Goal: Communication & Community: Ask a question

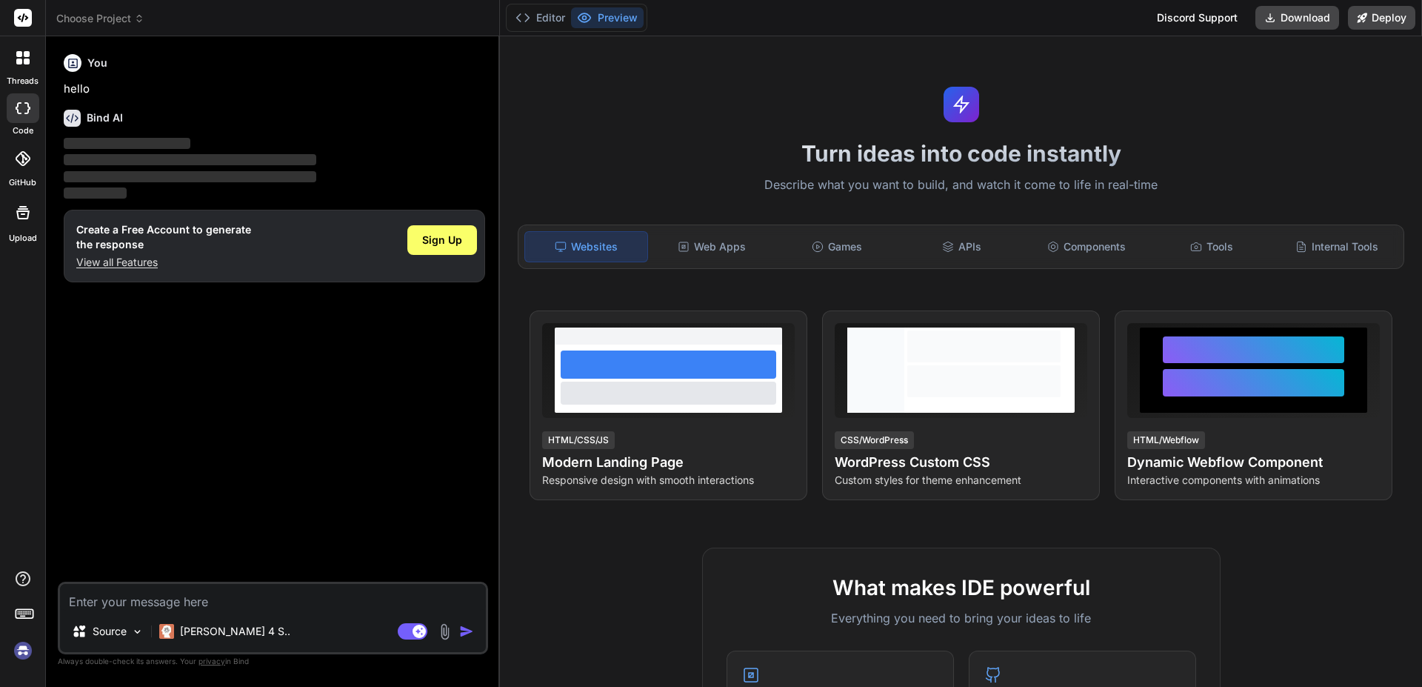
click at [25, 655] on img at bounding box center [22, 650] width 25 height 25
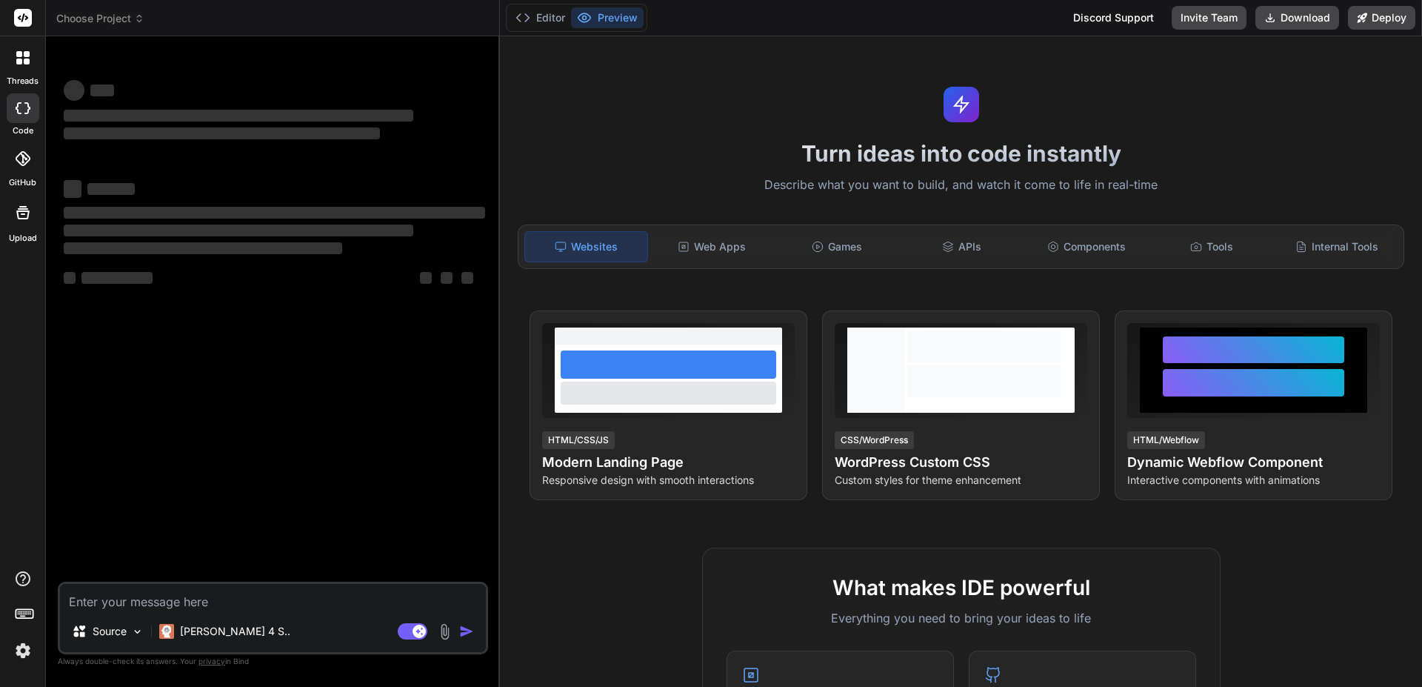
type textarea "x"
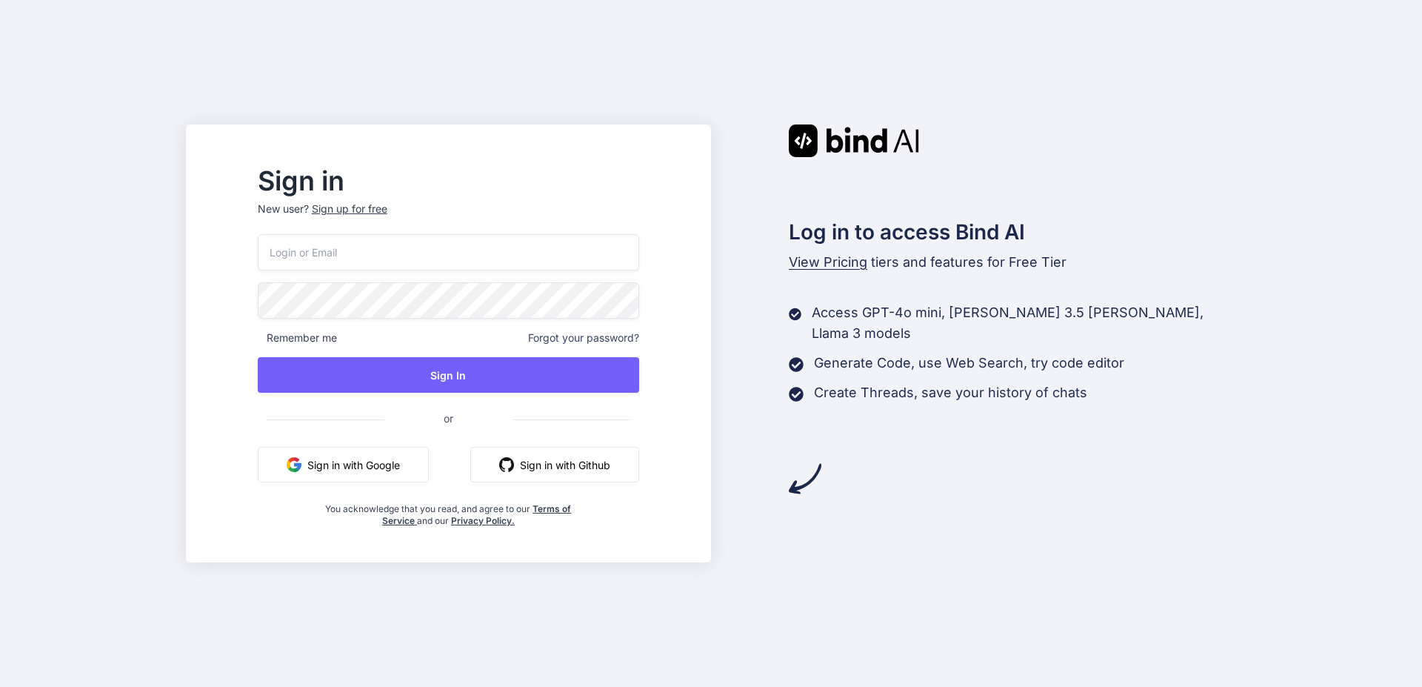
click at [387, 256] on input "email" at bounding box center [449, 252] width 382 height 36
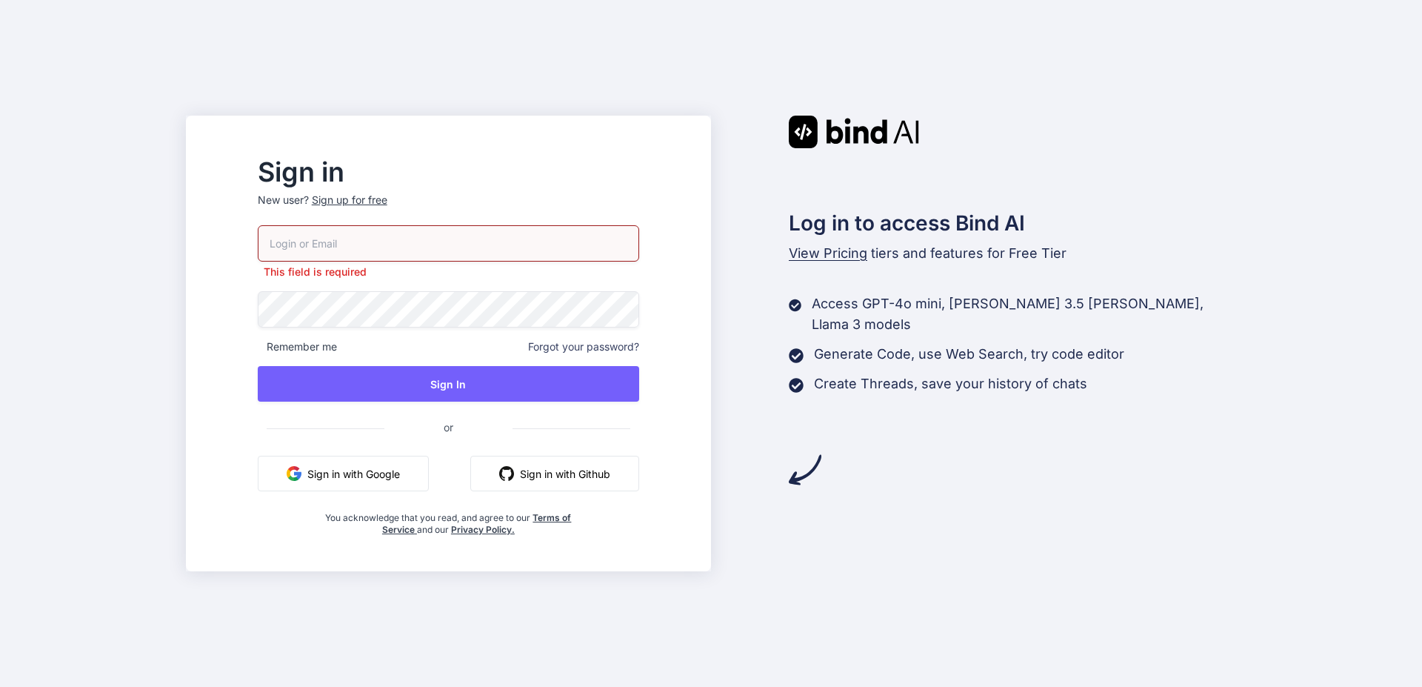
click at [510, 232] on input "email" at bounding box center [449, 243] width 382 height 36
paste input "melanie.grosch@pm.me"
type input "melanie.grosch@pm.me"
click at [410, 288] on div "melanie.grosch@pm.me This field is required Remember me Forgot your password? S…" at bounding box center [449, 380] width 382 height 310
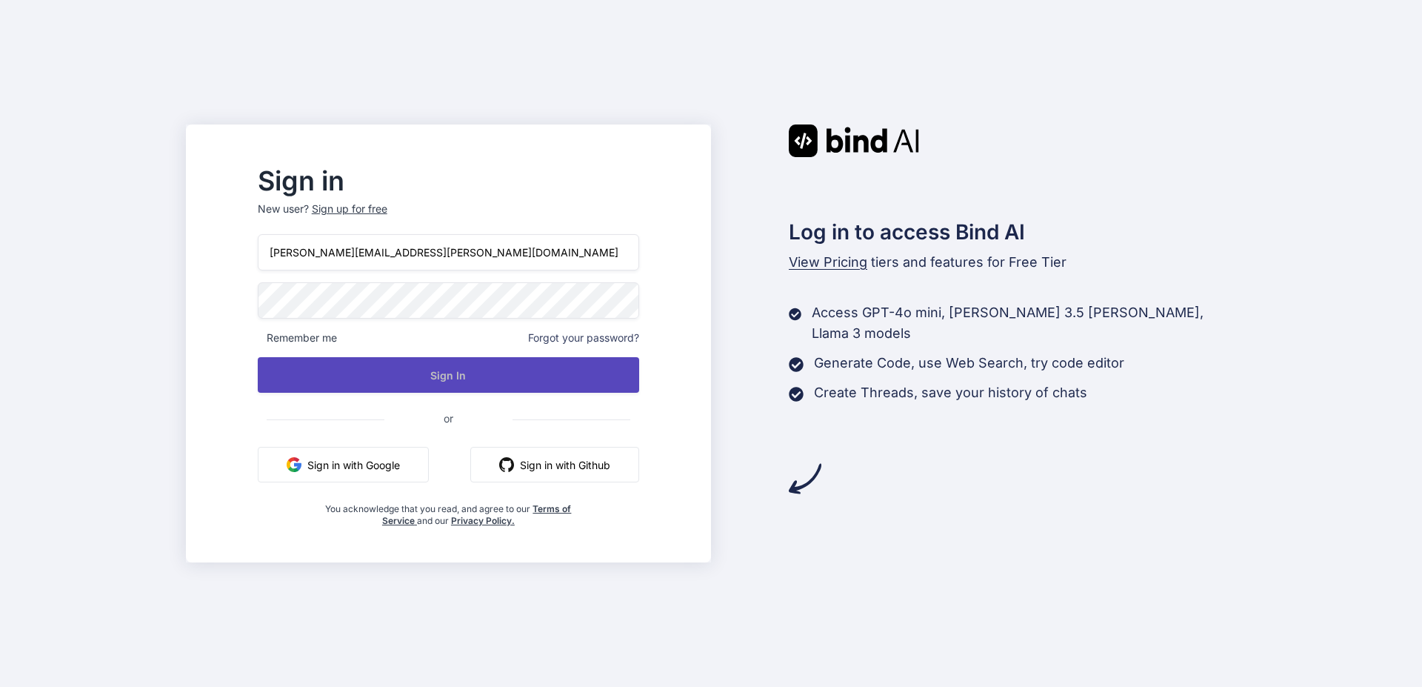
click at [471, 373] on button "Sign In" at bounding box center [449, 375] width 382 height 36
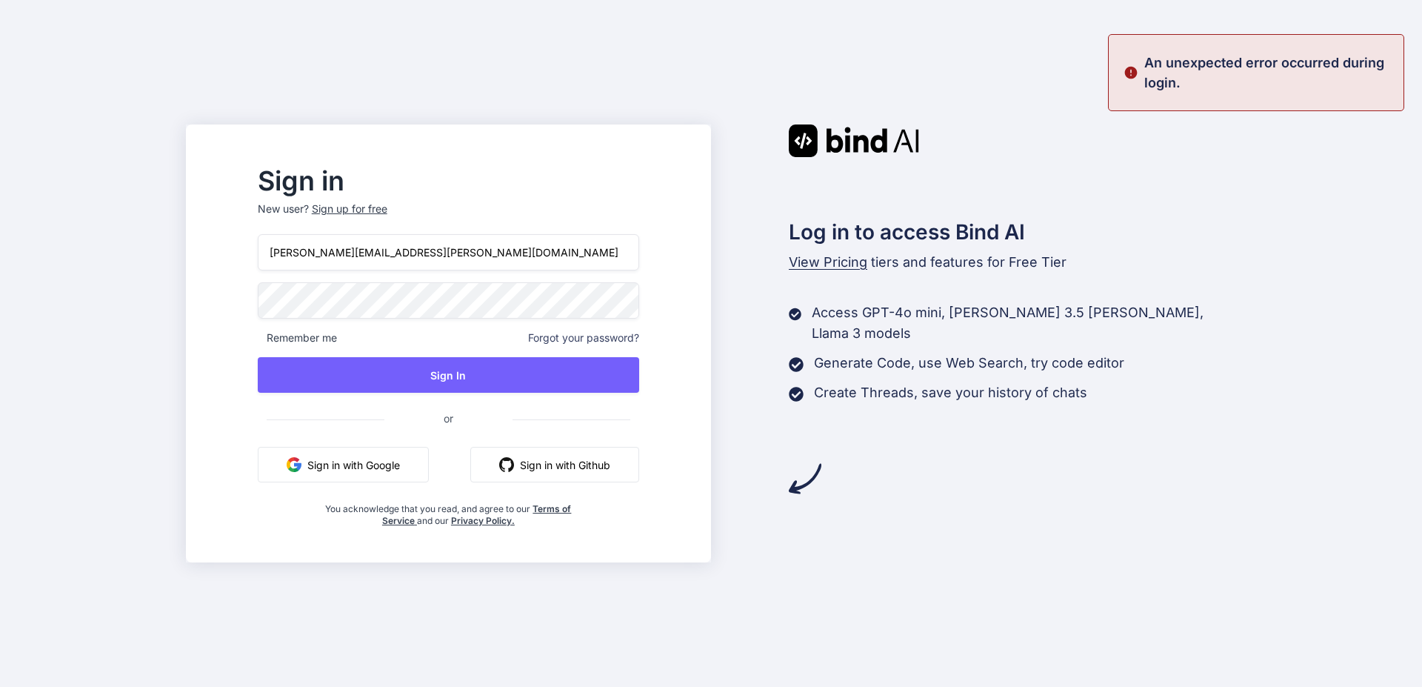
click at [226, 293] on div "Sign in New user? Sign up for free melanie.grosch@pm.me Remember me Forgot your…" at bounding box center [711, 343] width 1422 height 687
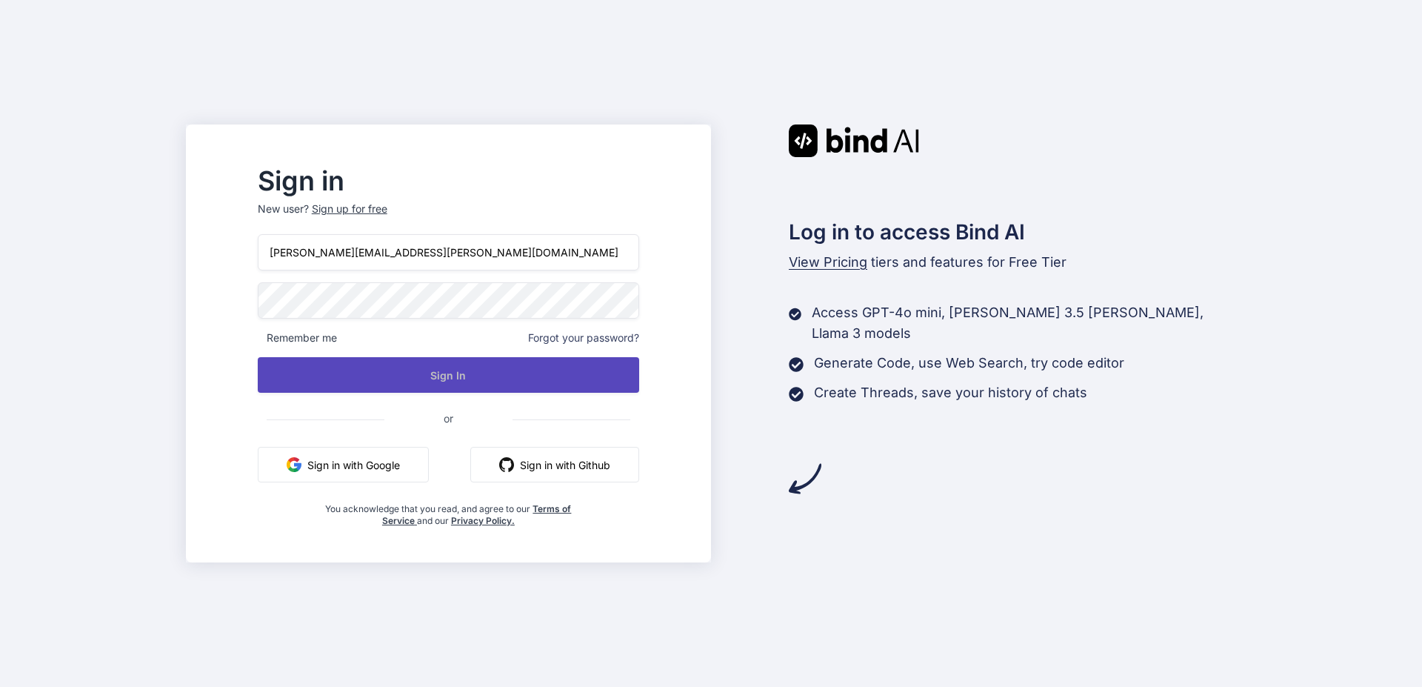
click at [493, 390] on button "Sign In" at bounding box center [449, 375] width 382 height 36
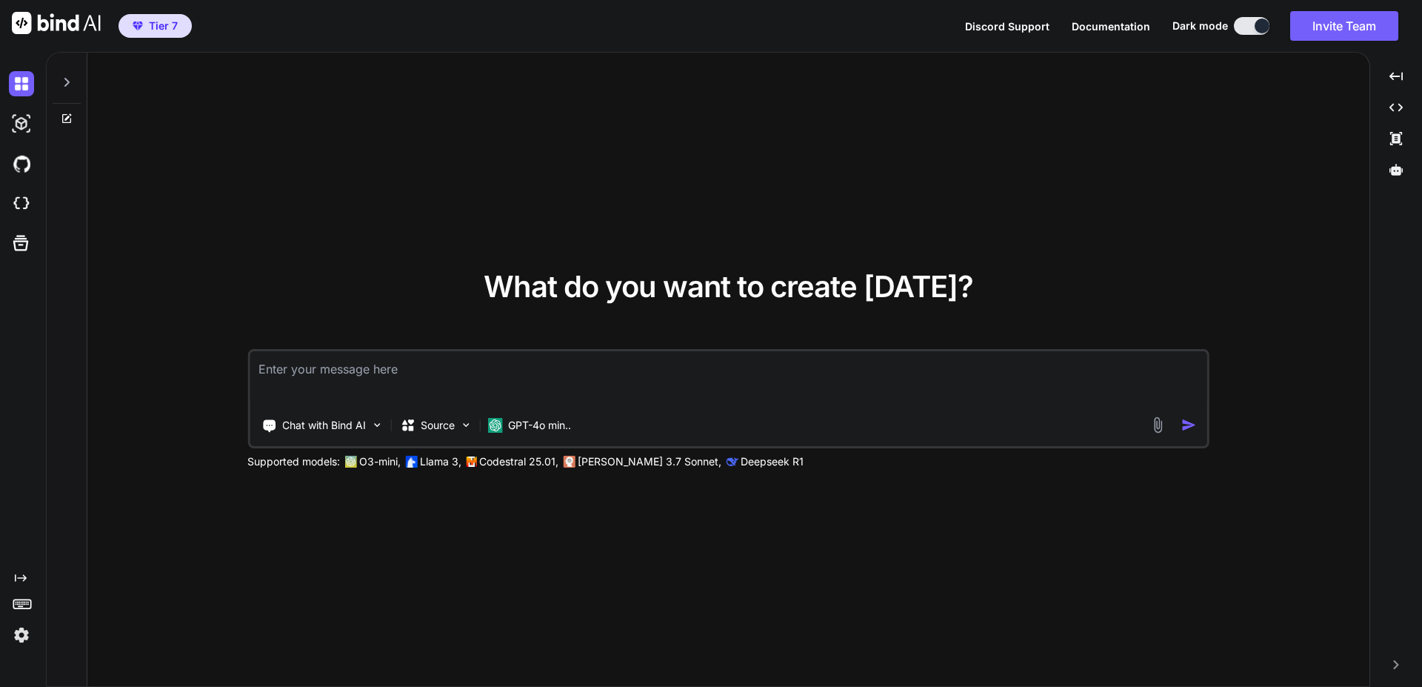
type textarea "x"
click at [493, 375] on textarea at bounding box center [729, 378] width 958 height 55
type textarea "h"
type textarea "x"
type textarea "he"
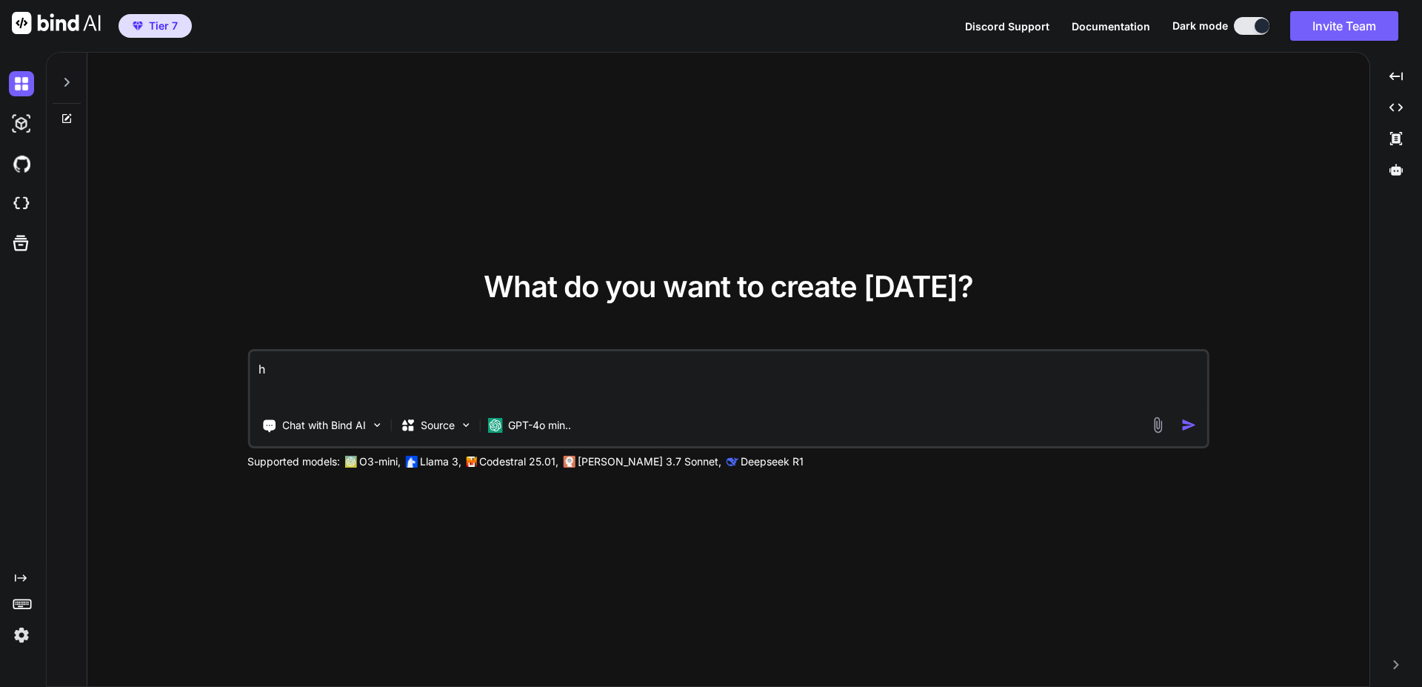
type textarea "x"
type textarea "hey"
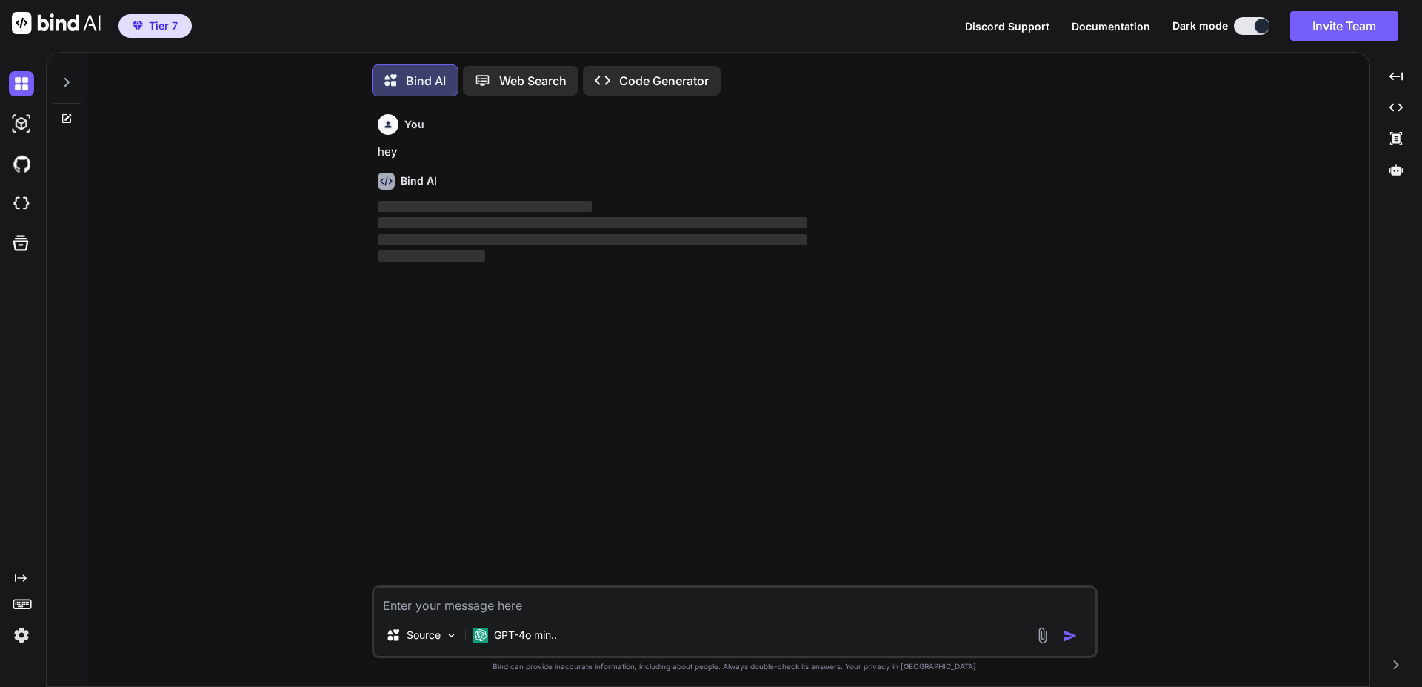
scroll to position [7, 0]
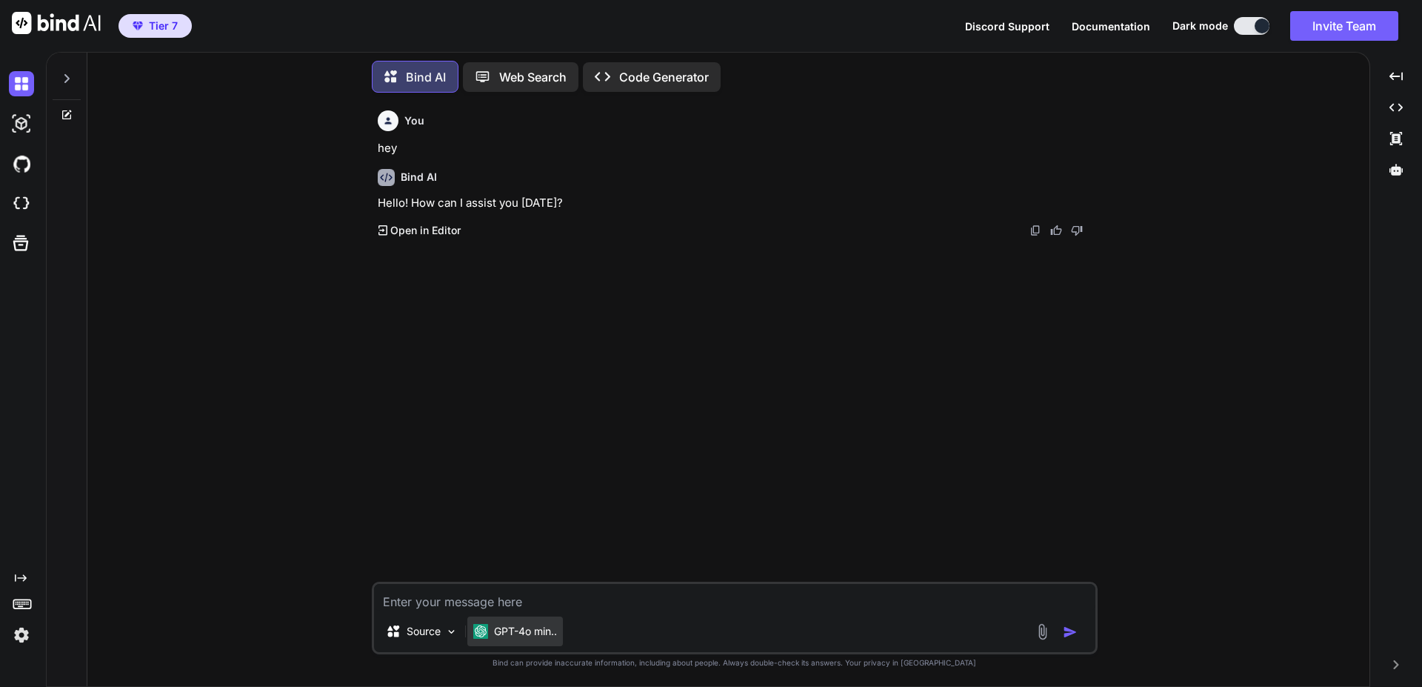
click at [536, 637] on p "GPT-4o min.." at bounding box center [525, 631] width 63 height 15
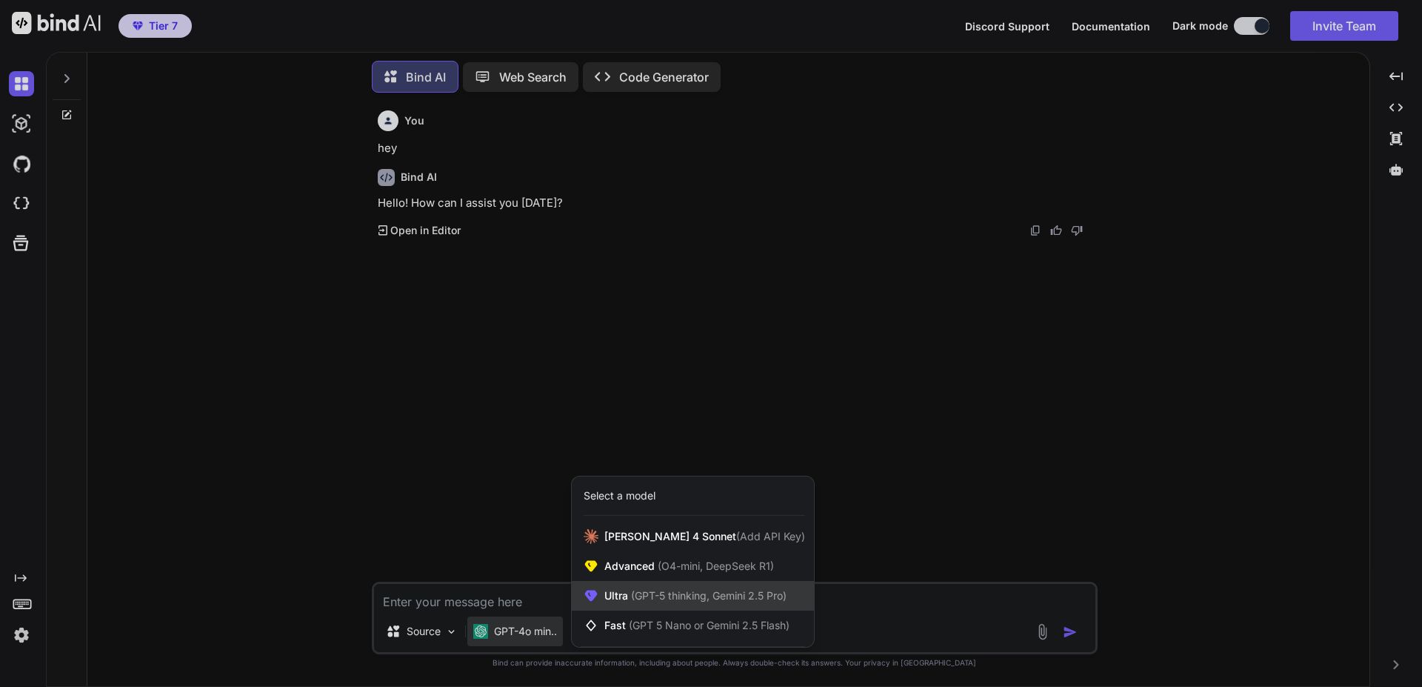
click at [617, 594] on span "Ultra (GPT-5 thinking, Gemini 2.5 Pro)" at bounding box center [696, 595] width 182 height 15
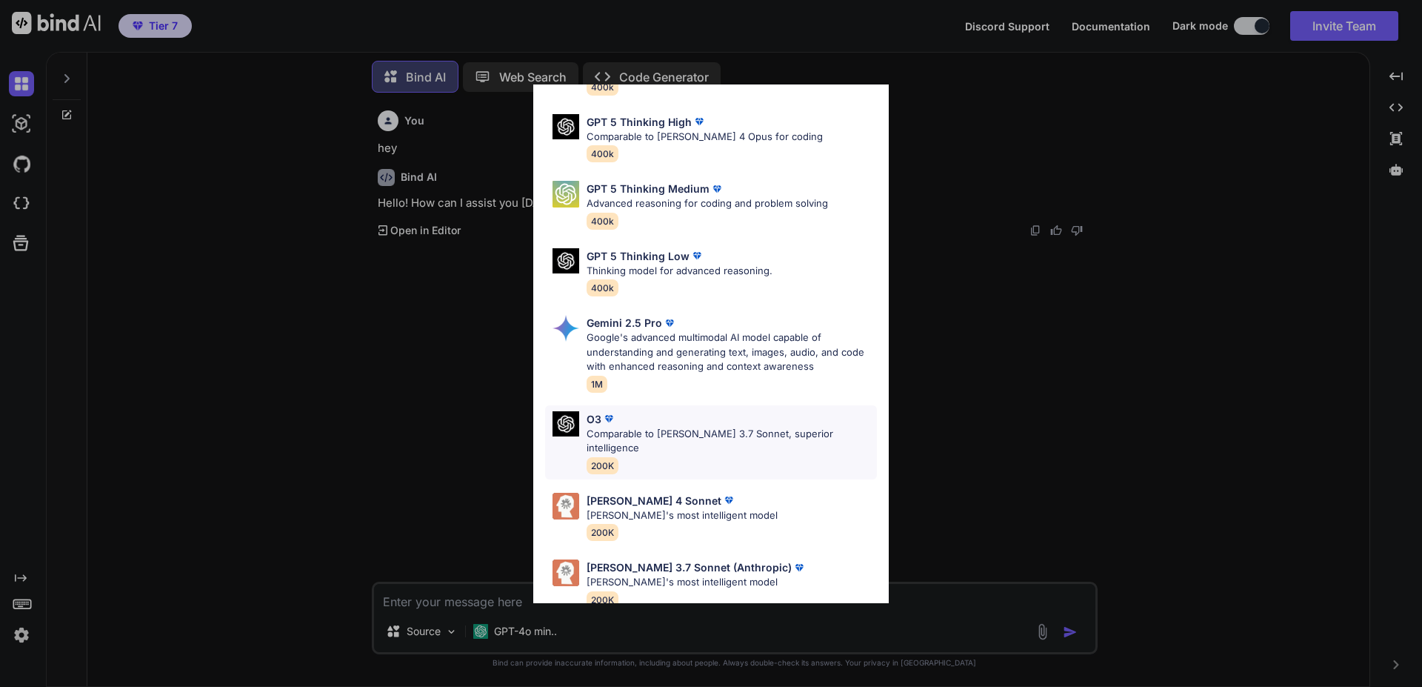
scroll to position [120, 0]
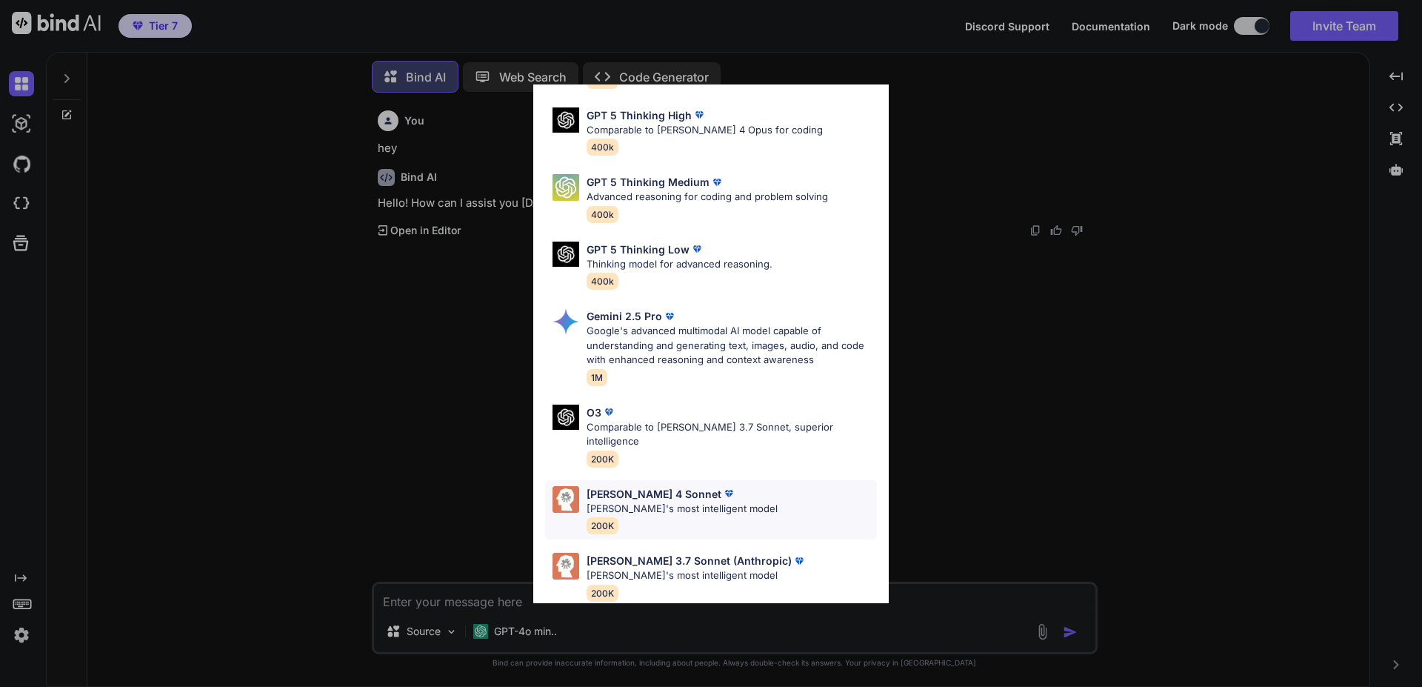
click at [634, 502] on p "Claude's most intelligent model" at bounding box center [682, 509] width 191 height 15
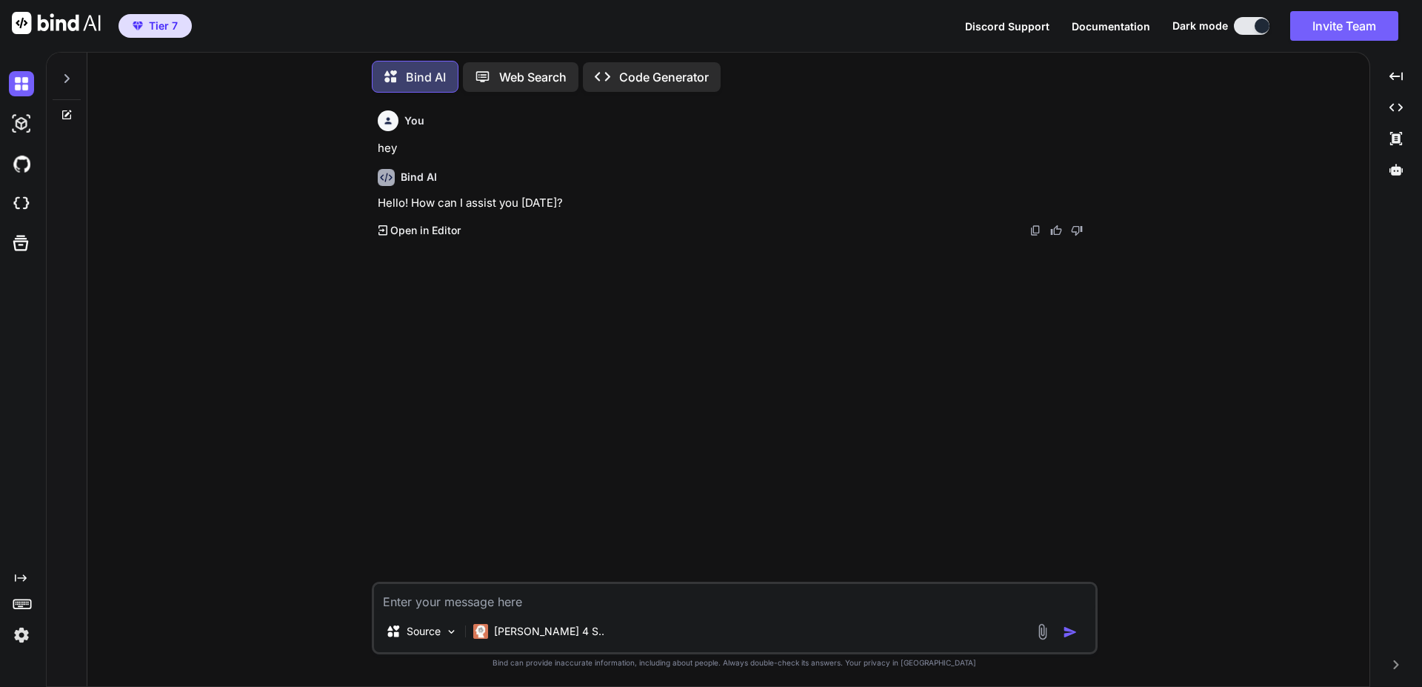
click at [479, 597] on textarea at bounding box center [735, 597] width 722 height 27
type textarea "x"
type textarea "h"
type textarea "x"
type textarea "he"
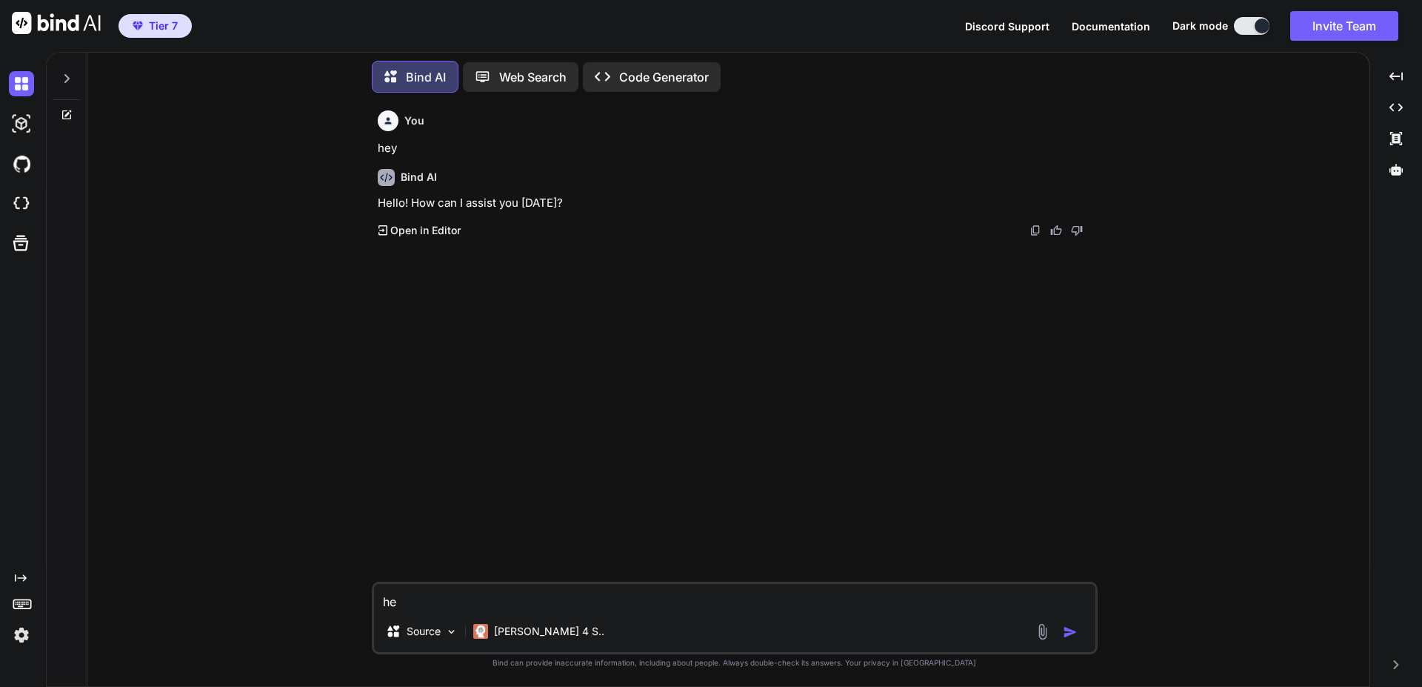
type textarea "x"
type textarea "hey"
type textarea "x"
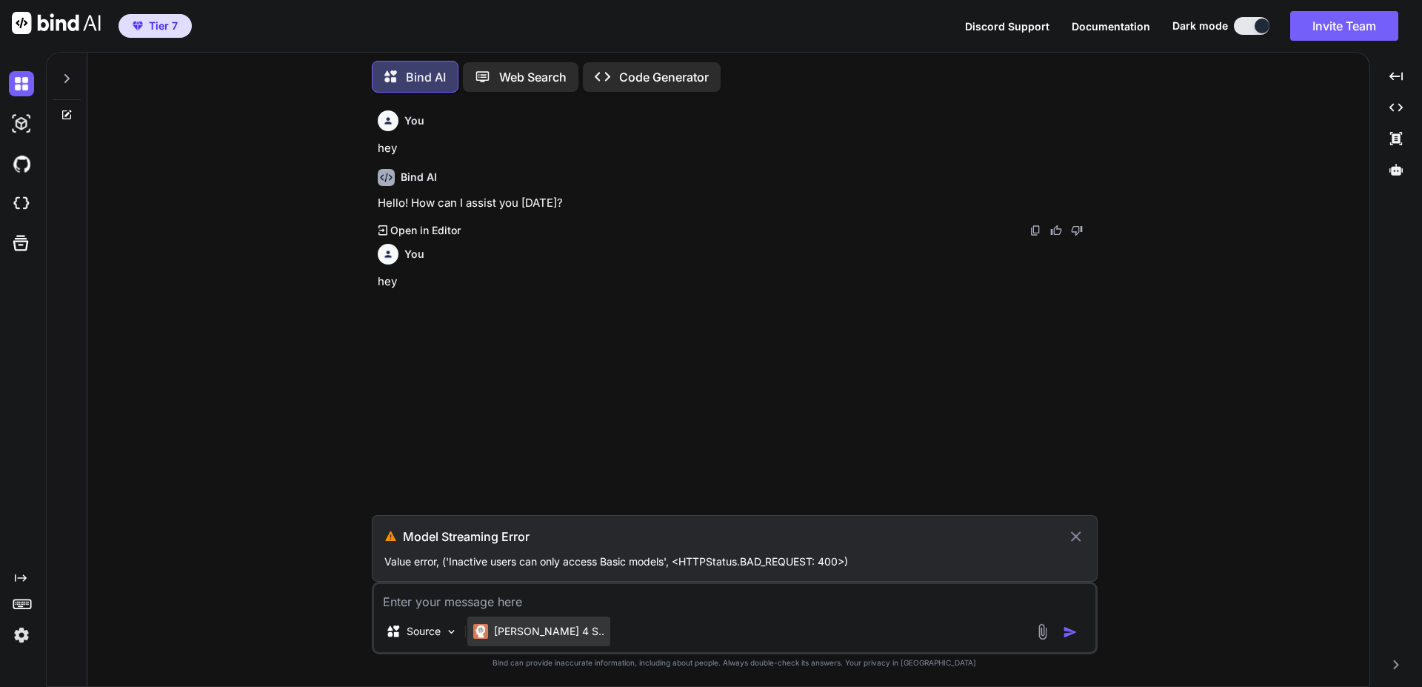
click at [495, 633] on p "[PERSON_NAME] 4 S.." at bounding box center [549, 631] width 110 height 15
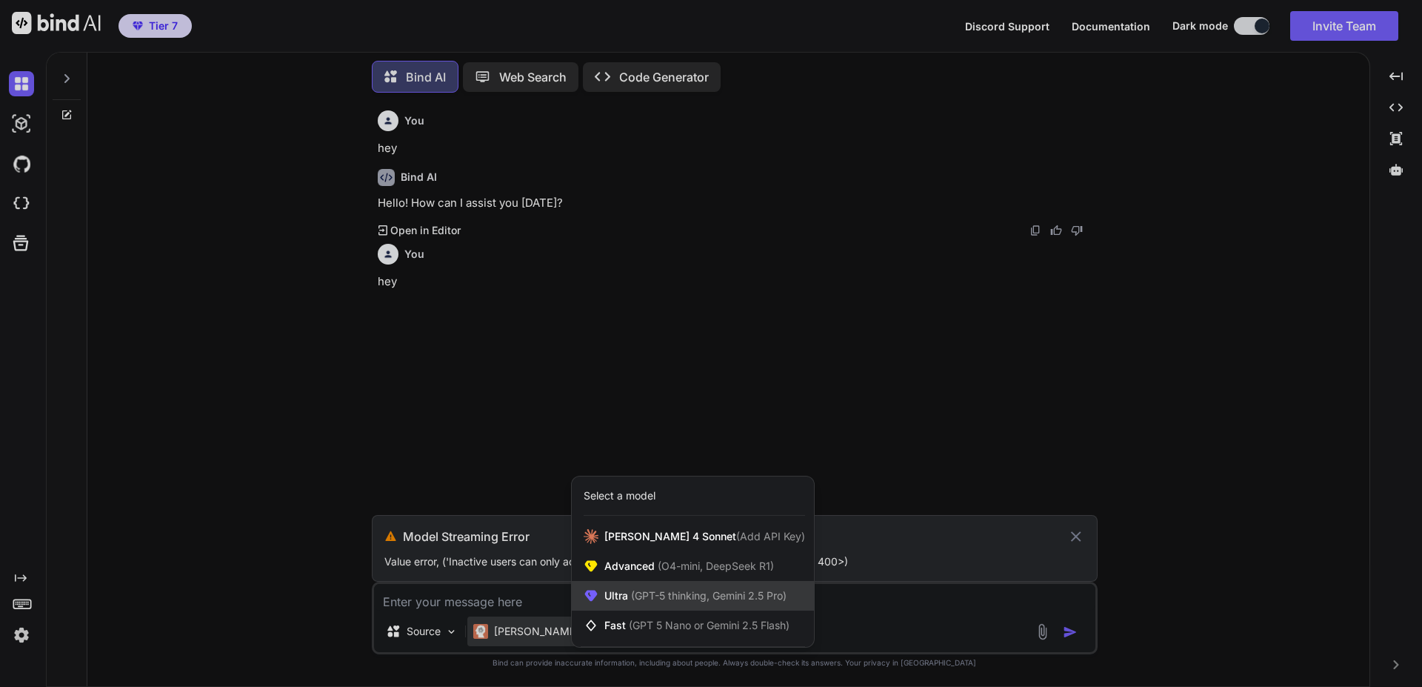
click at [636, 597] on span "(GPT-5 thinking, Gemini 2.5 Pro)" at bounding box center [707, 595] width 159 height 13
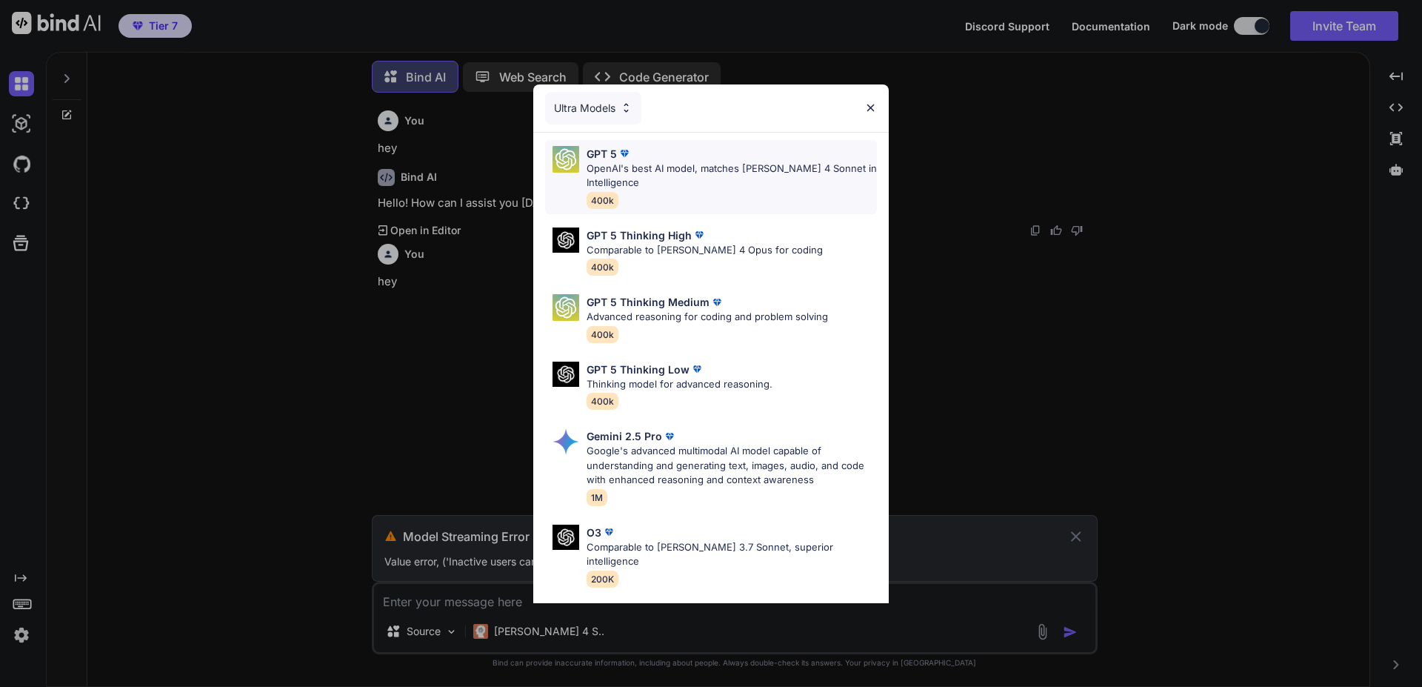
click at [665, 181] on p "OpenAI's best AI model, matches Claude 4 Sonnet in Intelligence" at bounding box center [732, 176] width 290 height 29
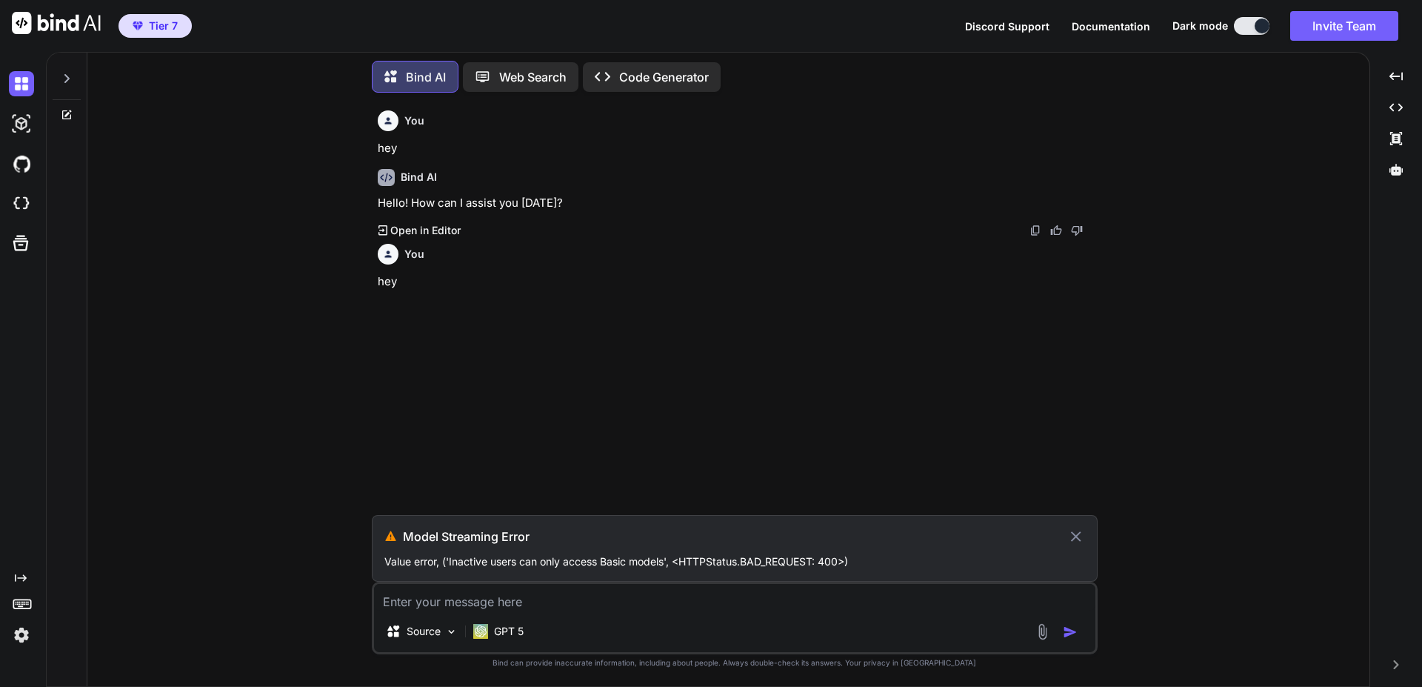
click at [546, 599] on textarea at bounding box center [735, 597] width 722 height 27
type textarea "x"
type textarea "he"
type textarea "x"
type textarea "hey"
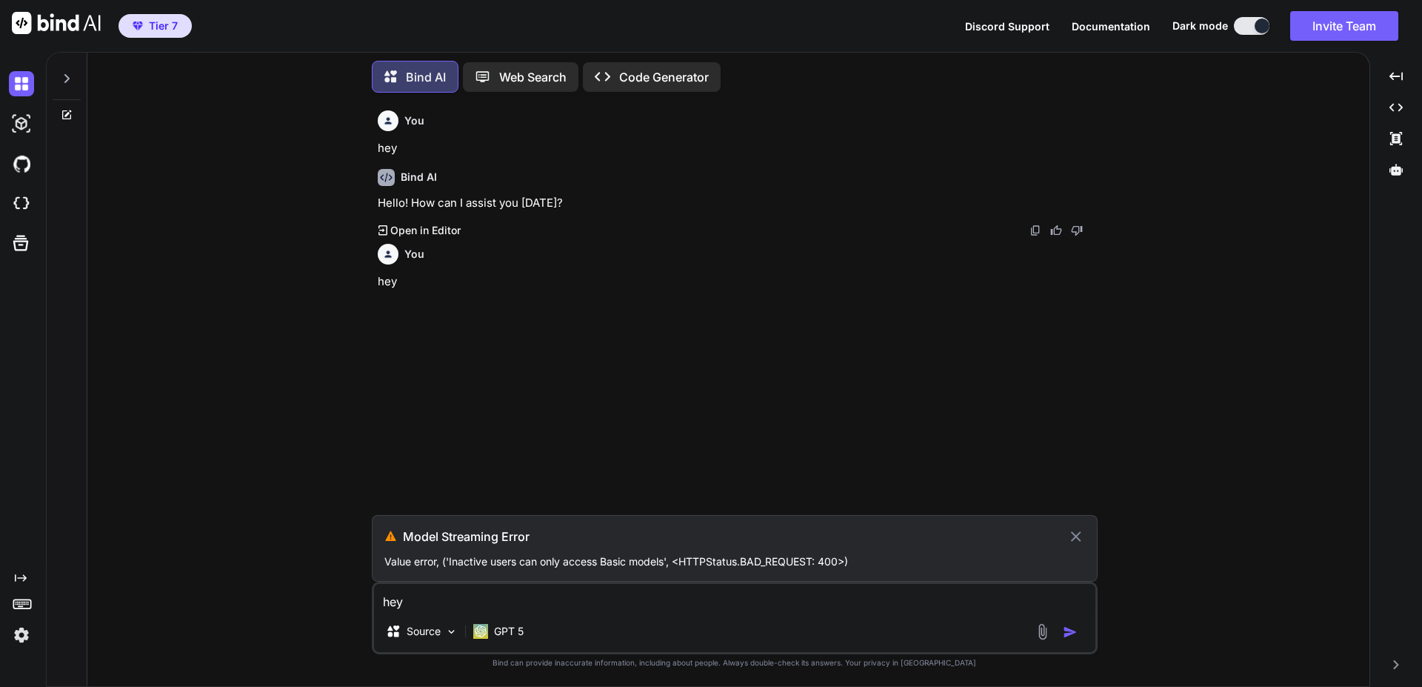
type textarea "x"
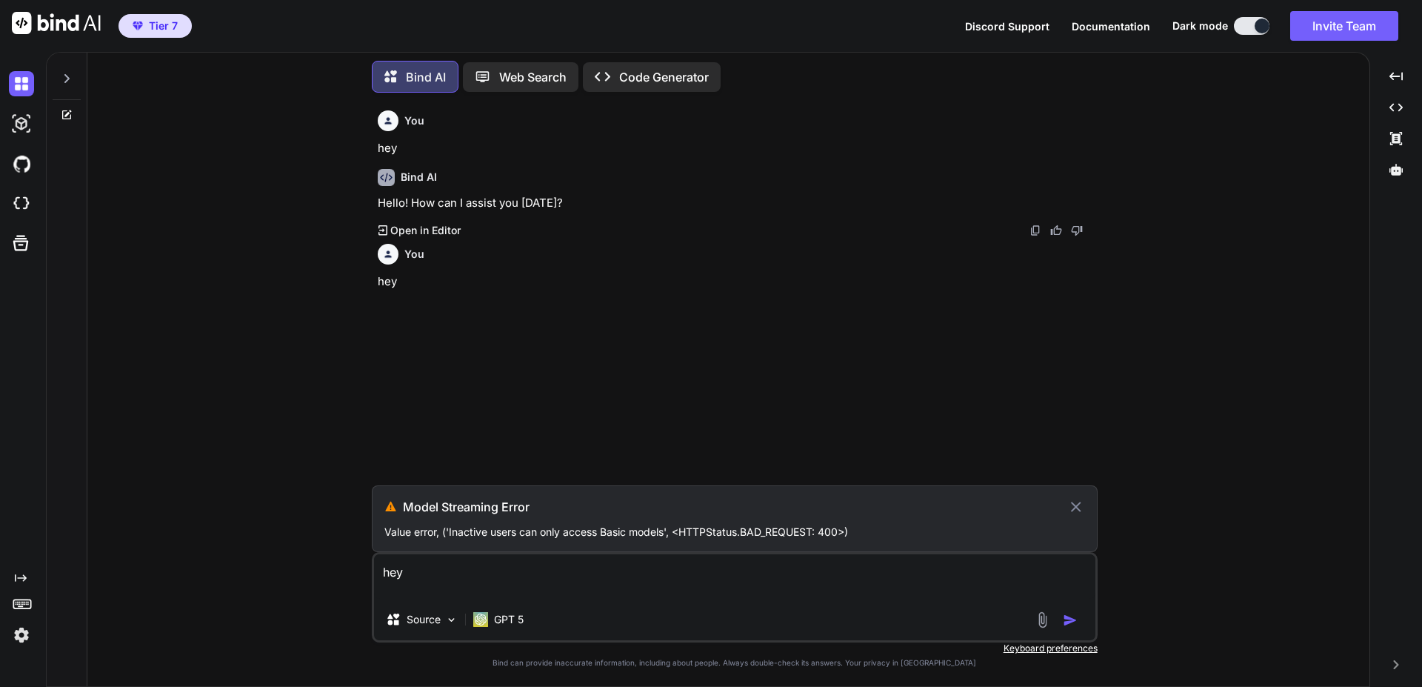
type textarea "hey"
click at [1076, 504] on icon at bounding box center [1076, 507] width 17 height 18
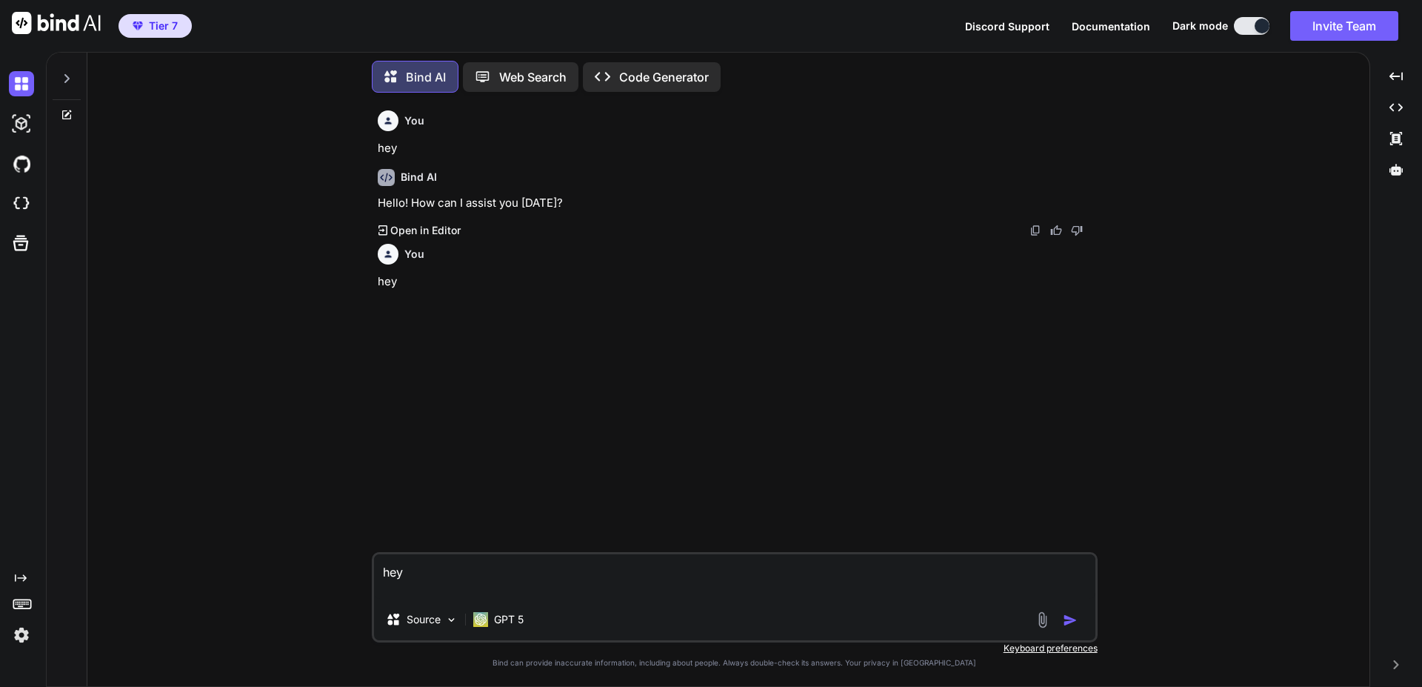
click at [1073, 623] on img "button" at bounding box center [1070, 620] width 15 height 15
type textarea "x"
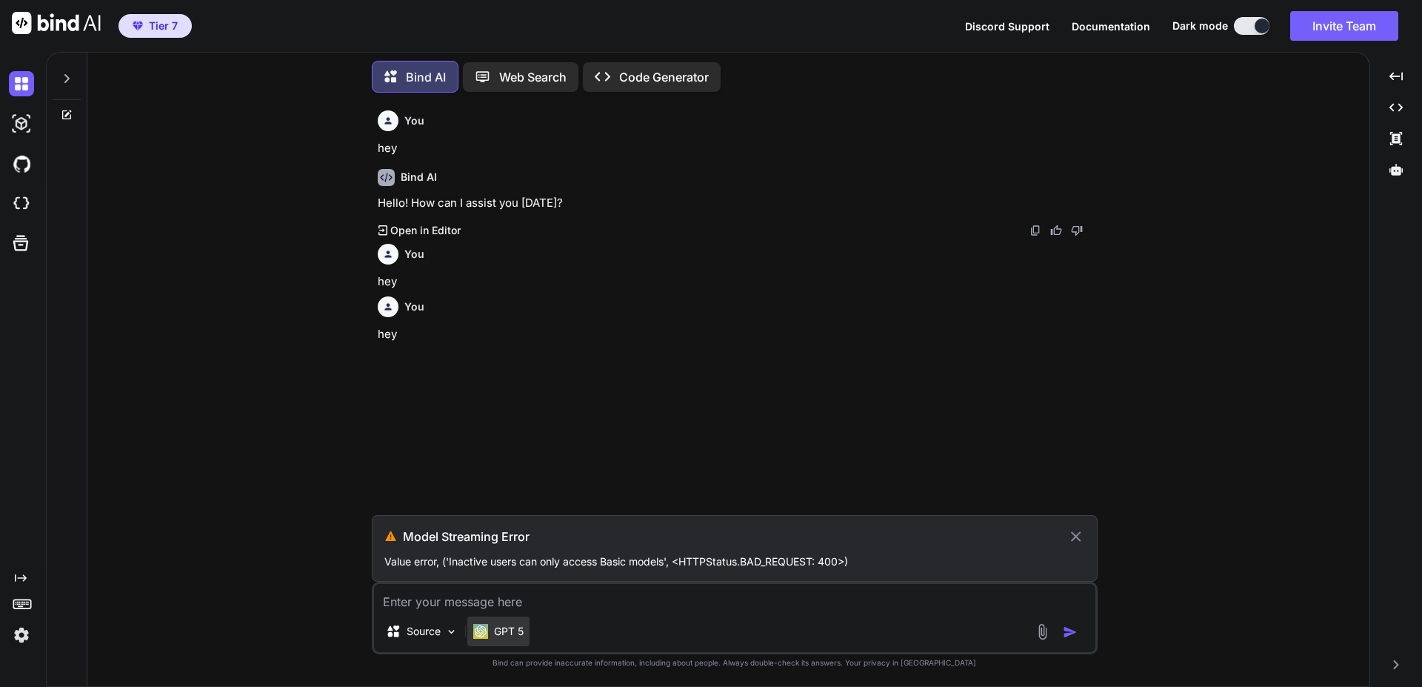
click at [491, 641] on div "GPT 5" at bounding box center [498, 631] width 62 height 30
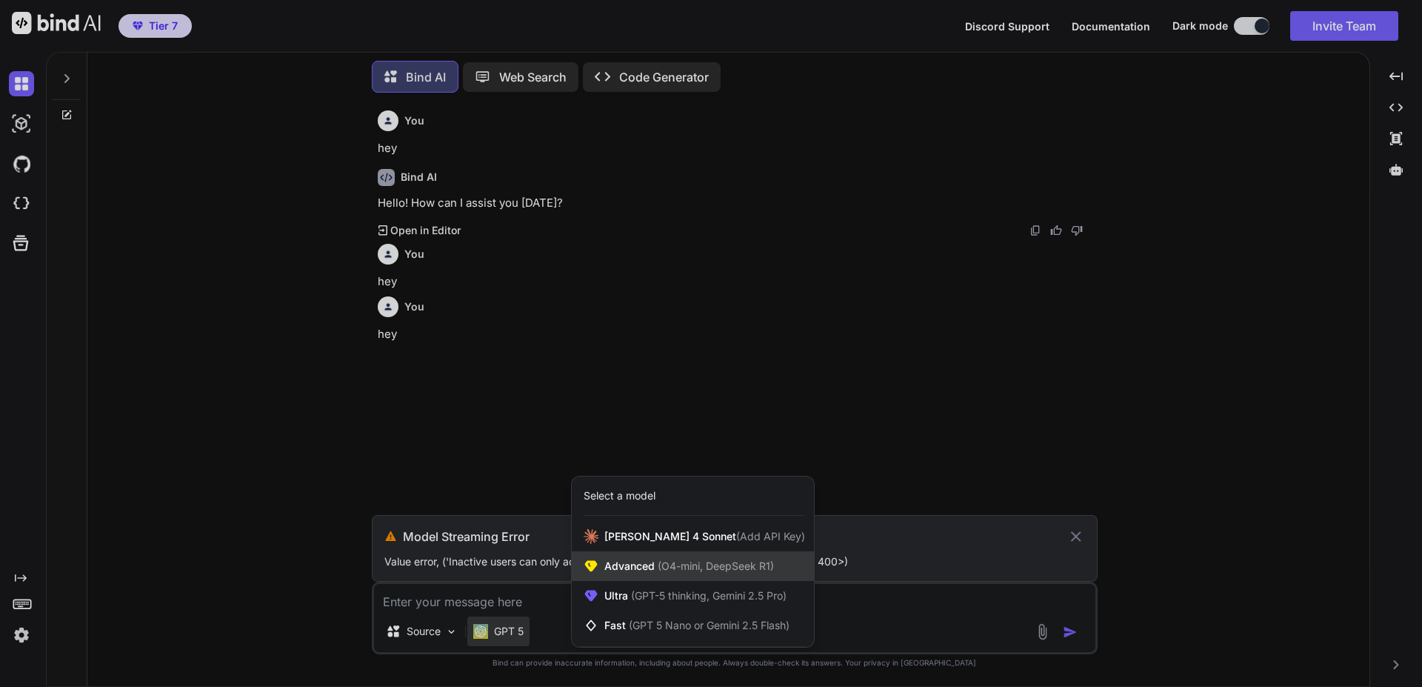
click at [647, 573] on span "Advanced (O4-mini, DeepSeek R1)" at bounding box center [690, 566] width 170 height 15
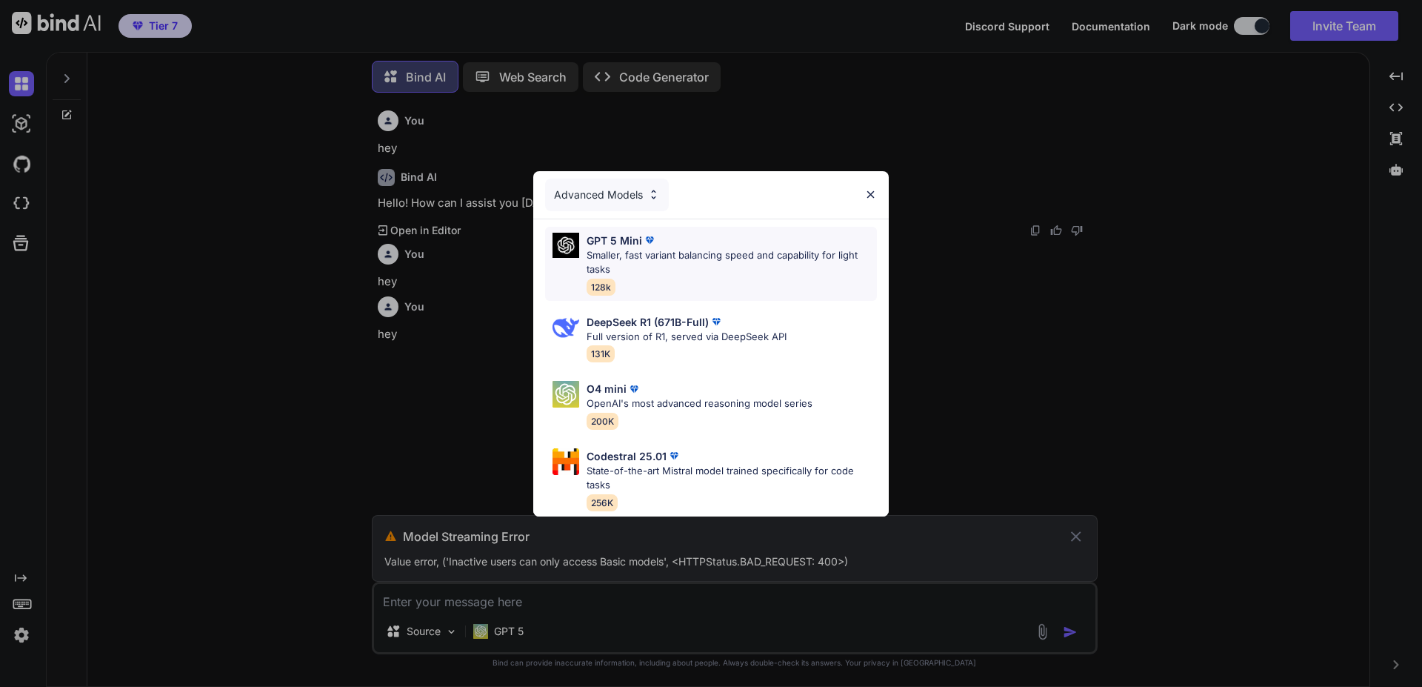
click at [698, 260] on p "Smaller, fast variant balancing speed and capability for light tasks" at bounding box center [732, 262] width 290 height 29
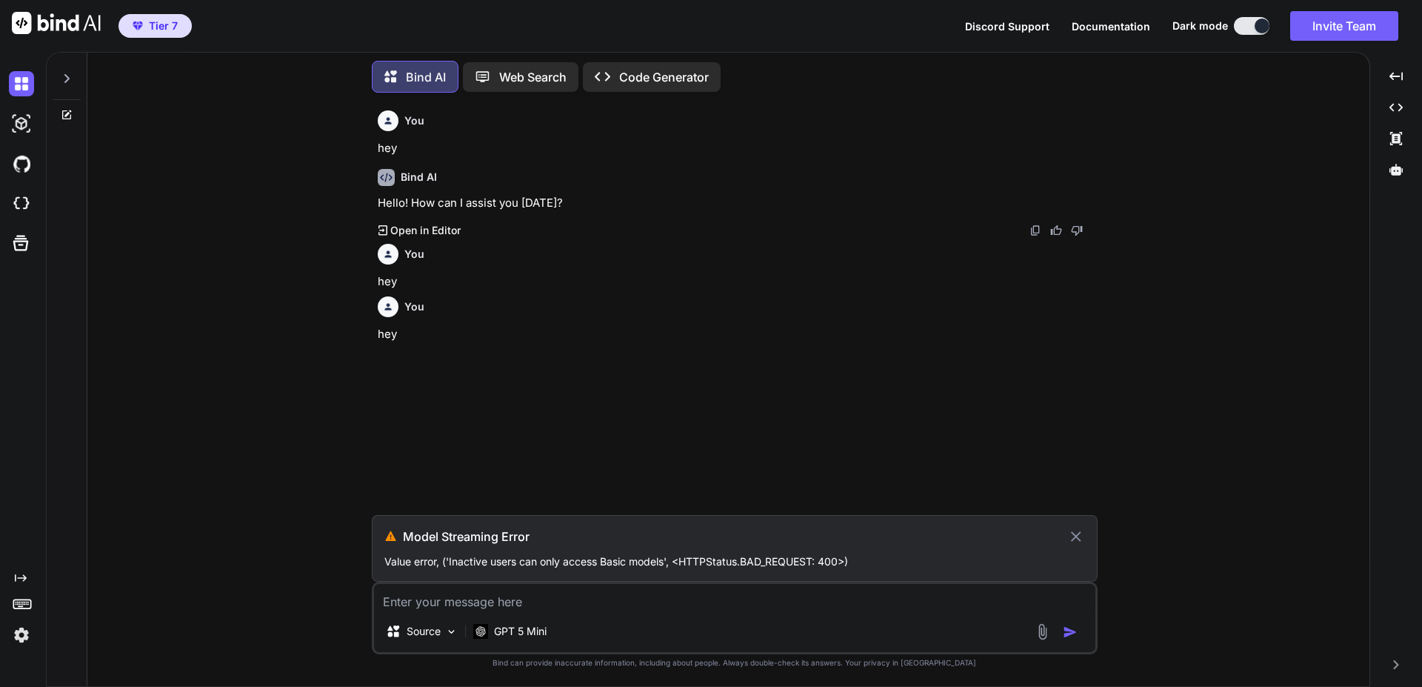
click at [556, 602] on textarea at bounding box center [735, 597] width 722 height 27
type textarea "x"
type textarea "h"
type textarea "x"
type textarea "he"
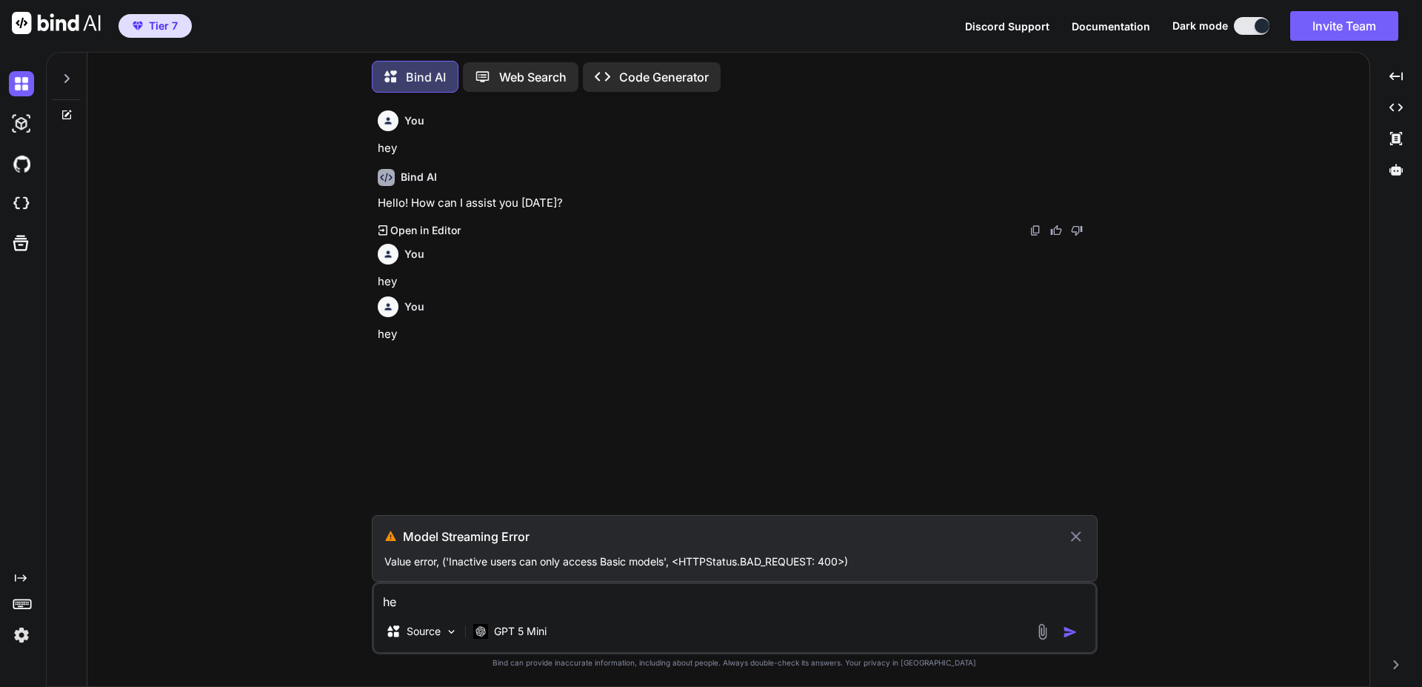
type textarea "x"
type textarea "hey"
type textarea "x"
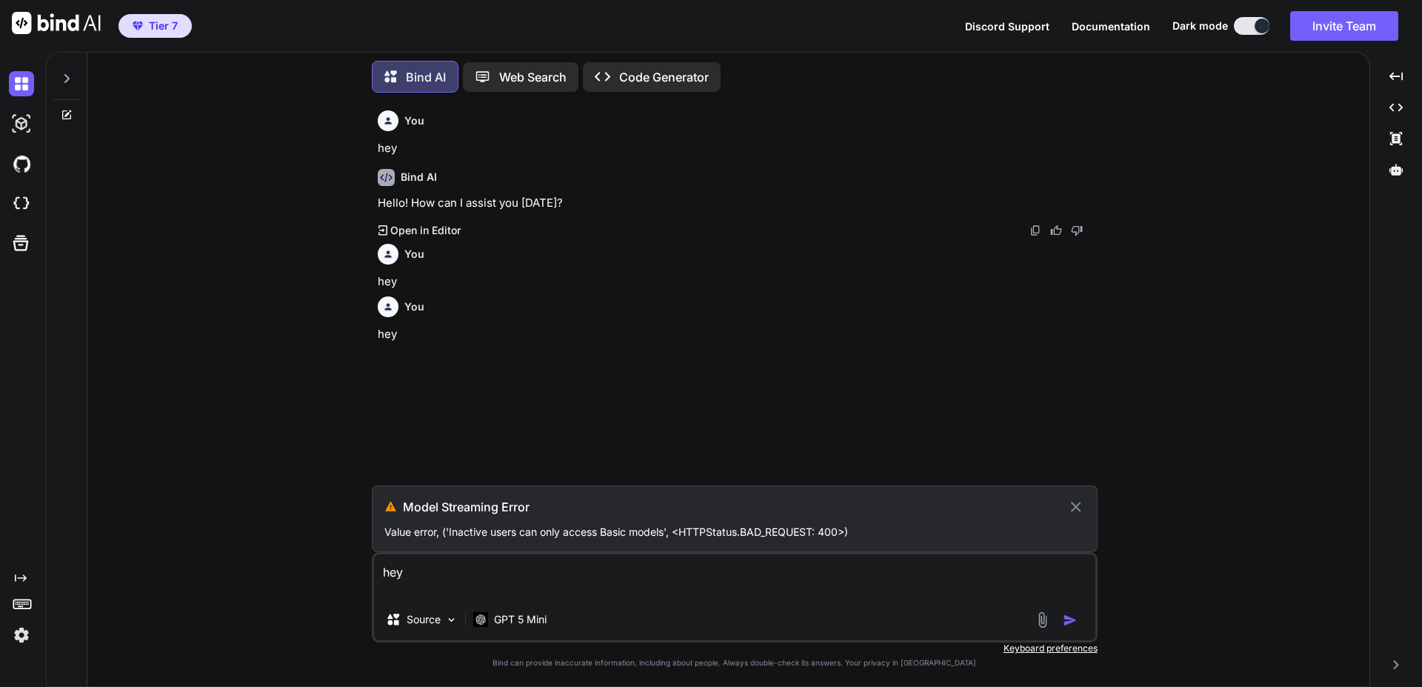
type textarea "hey"
click at [1089, 499] on div "Model Streaming Error Value error, ('Inactive users can only access Basic model…" at bounding box center [735, 518] width 726 height 67
click at [1081, 507] on icon at bounding box center [1076, 507] width 17 height 18
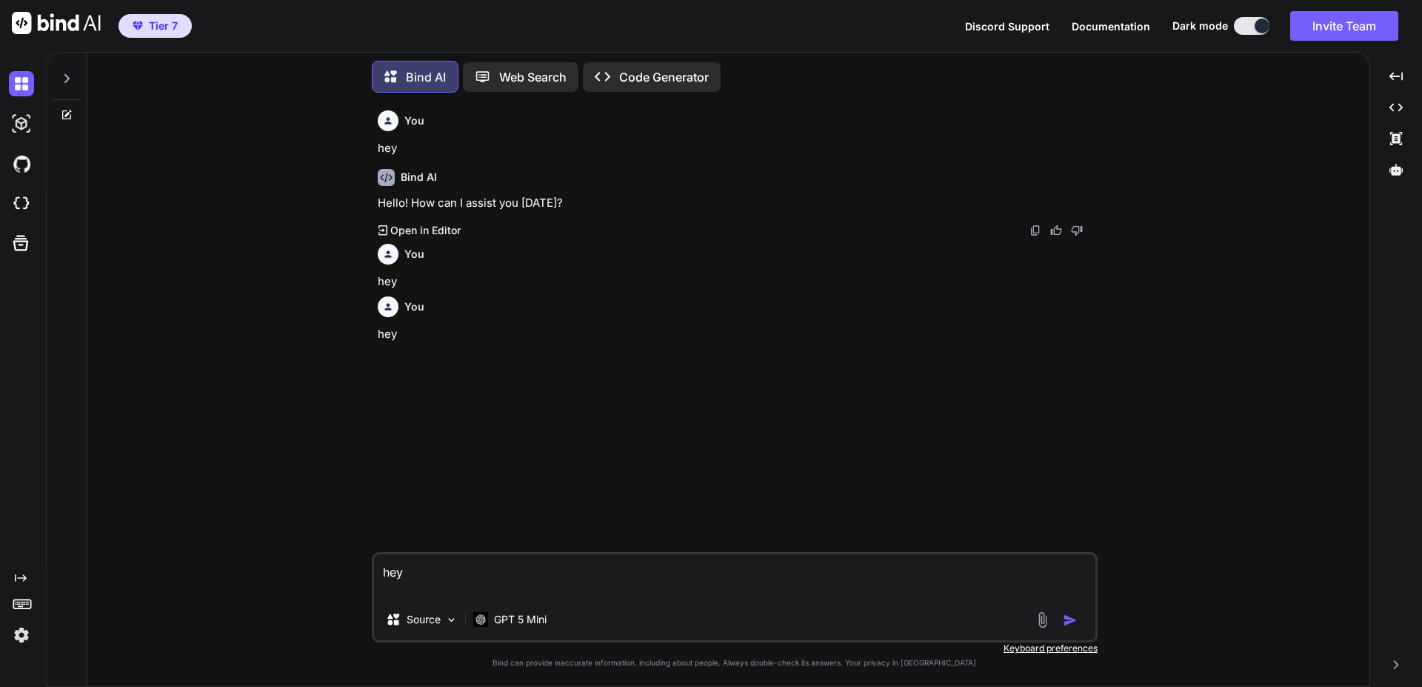
click at [1065, 619] on img "button" at bounding box center [1070, 620] width 15 height 15
type textarea "x"
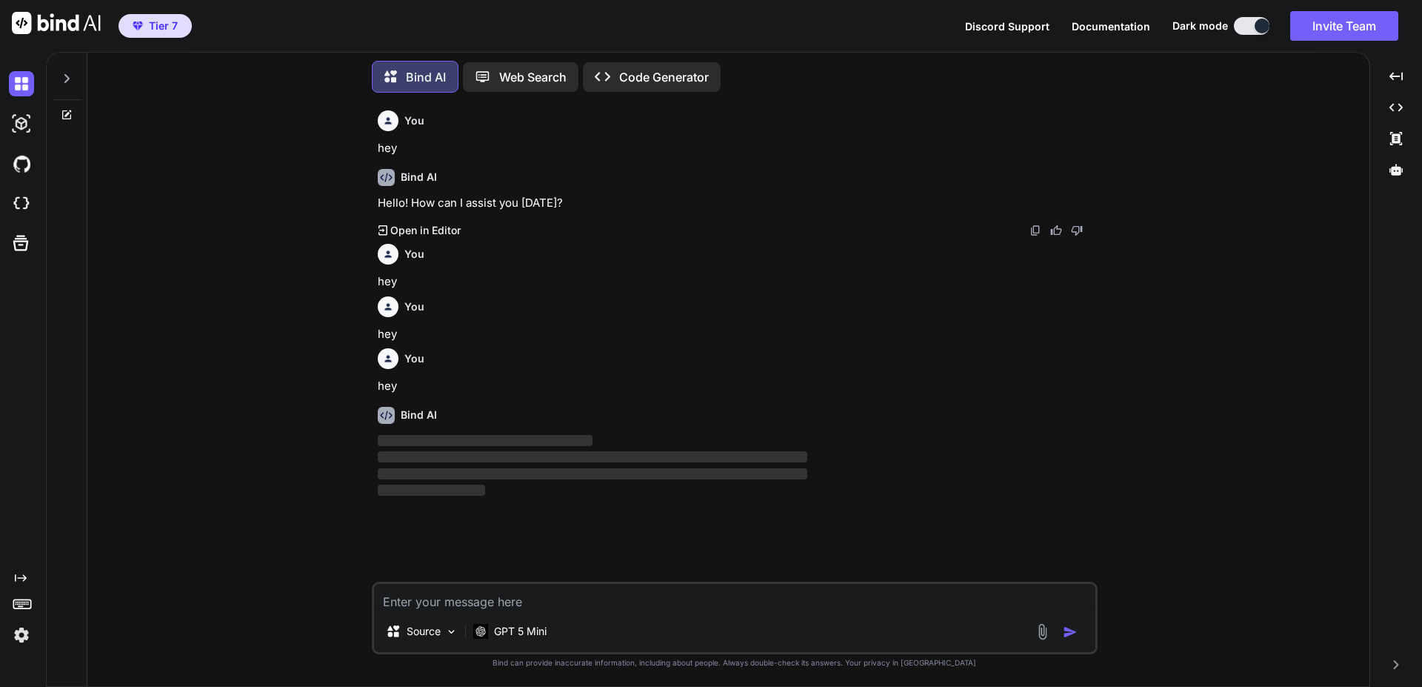
type textarea "x"
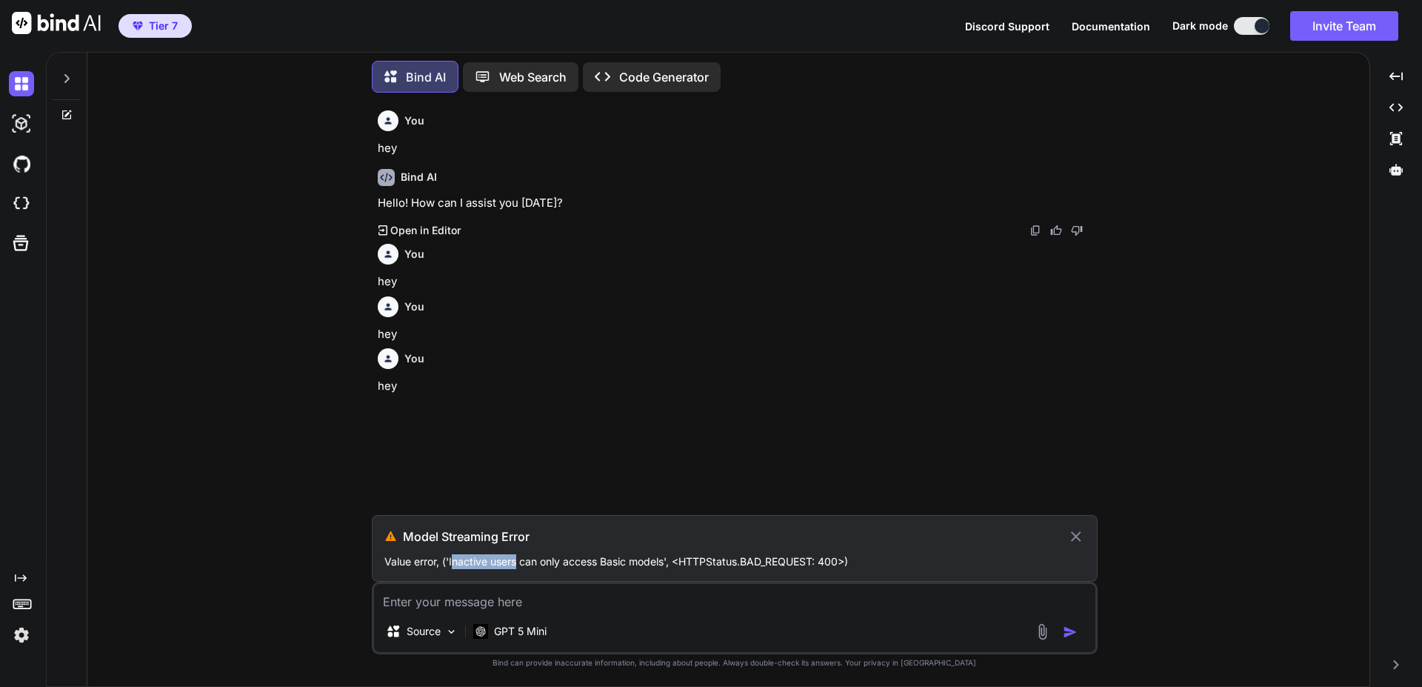
drag, startPoint x: 452, startPoint y: 560, endPoint x: 519, endPoint y: 565, distance: 67.6
click at [519, 565] on p "Value error, ('Inactive users can only access Basic models', <HTTPStatus.BAD_RE…" at bounding box center [734, 561] width 701 height 15
click at [519, 562] on p "Value error, ('Inactive users can only access Basic models', <HTTPStatus.BAD_RE…" at bounding box center [734, 561] width 701 height 15
drag, startPoint x: 517, startPoint y: 558, endPoint x: 450, endPoint y: 560, distance: 66.7
click at [450, 560] on p "Value error, ('Inactive users can only access Basic models', <HTTPStatus.BAD_RE…" at bounding box center [734, 561] width 701 height 15
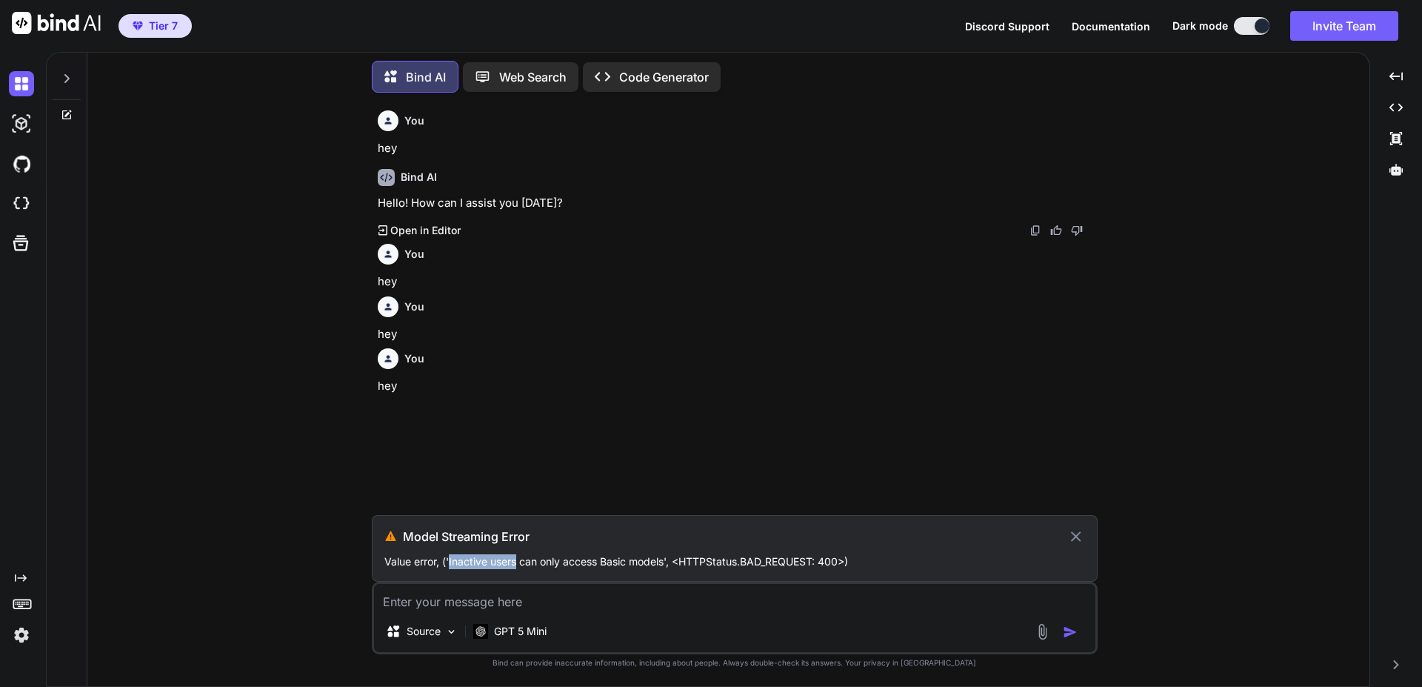
copy p "Inactive users"
click at [689, 522] on div "Model Streaming Error Value error, ('Inactive users can only access Basic model…" at bounding box center [735, 548] width 726 height 67
click at [67, 73] on icon at bounding box center [67, 79] width 12 height 12
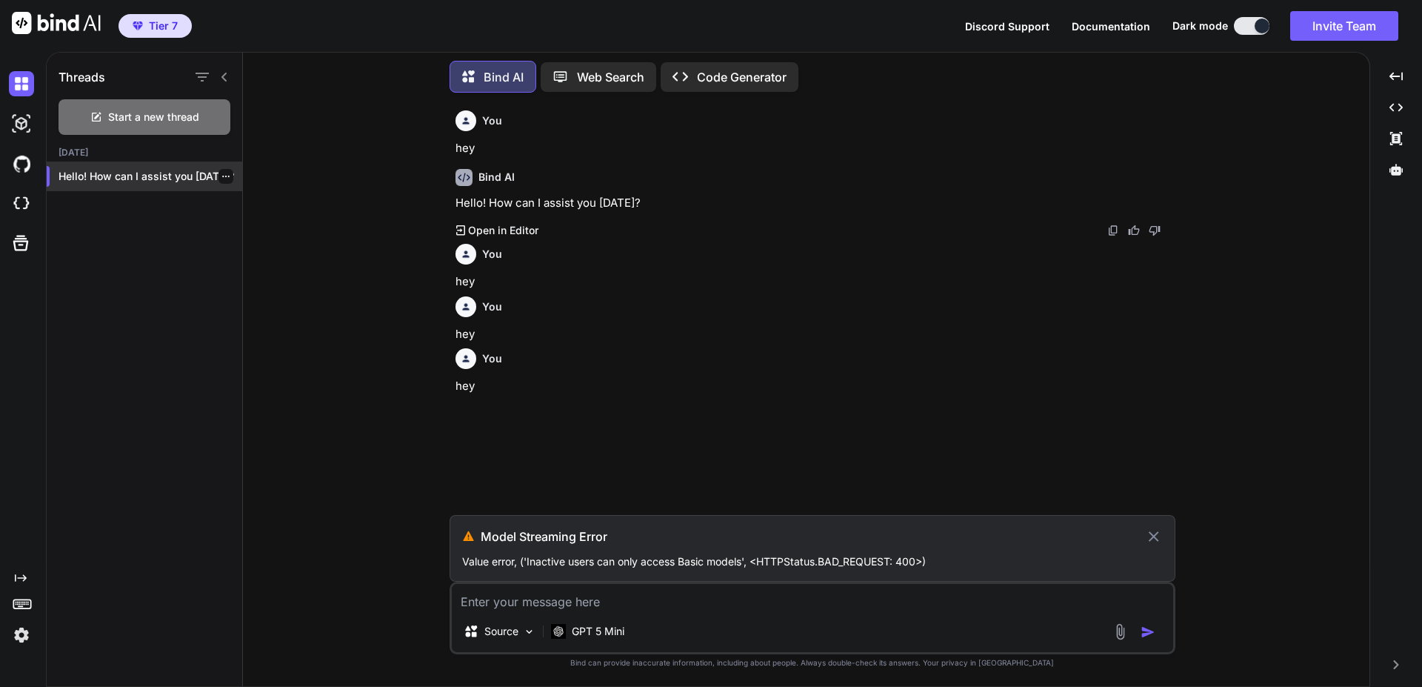
click at [229, 173] on p "Hello! How can I assist you today?" at bounding box center [151, 176] width 184 height 15
click at [223, 172] on icon "button" at bounding box center [226, 176] width 9 height 9
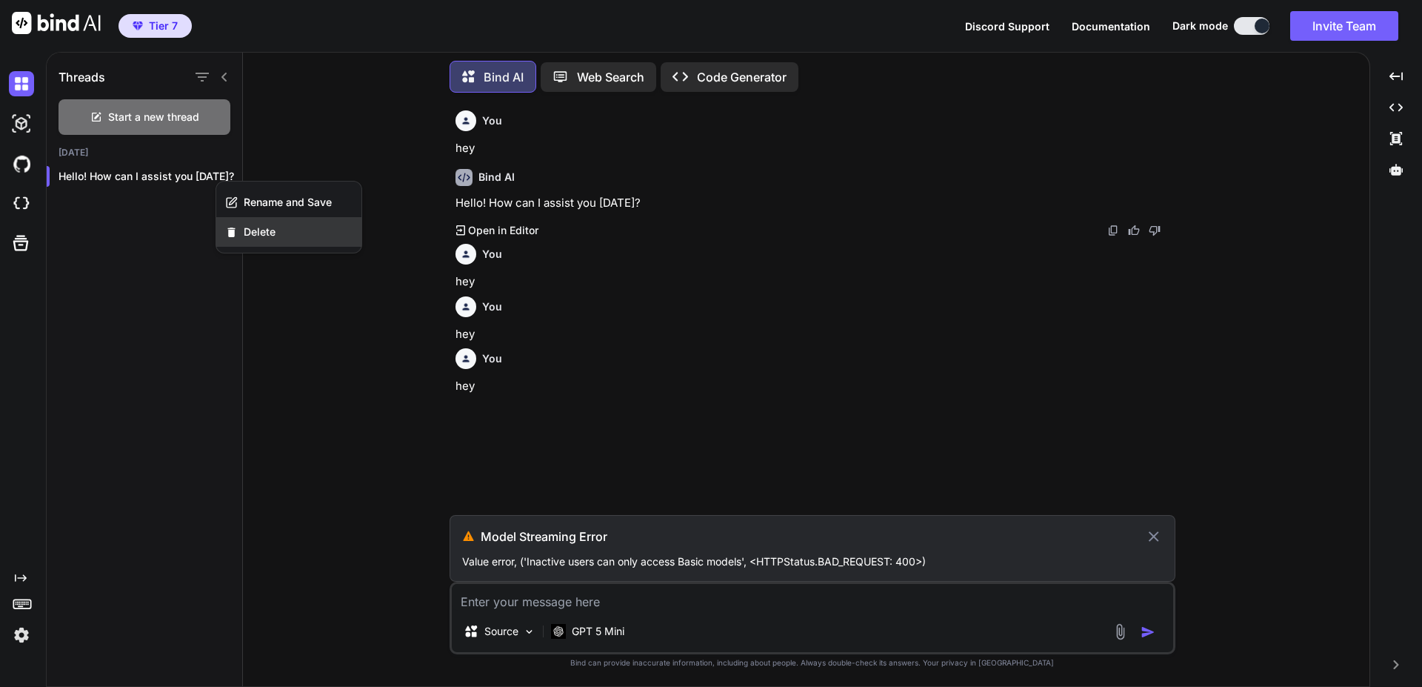
click at [257, 230] on span "Delete" at bounding box center [260, 231] width 32 height 15
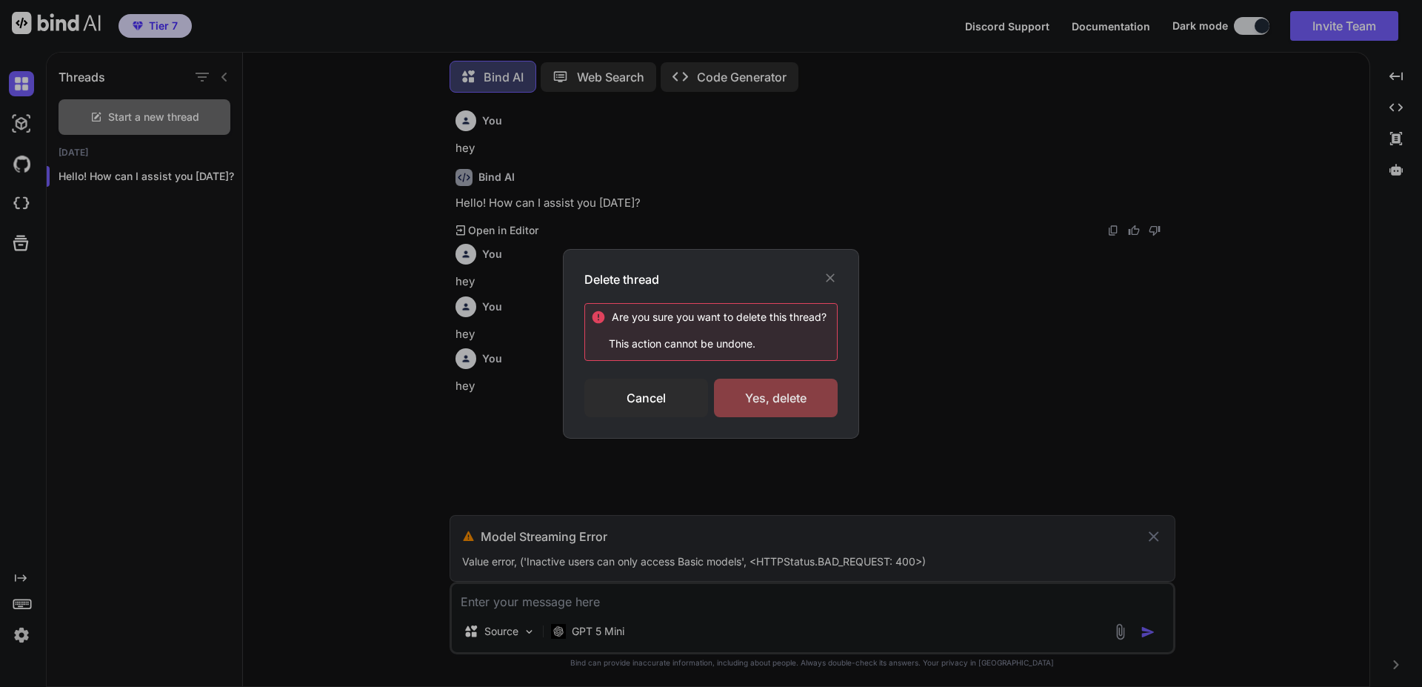
click at [772, 398] on div "Yes, delete" at bounding box center [776, 398] width 124 height 39
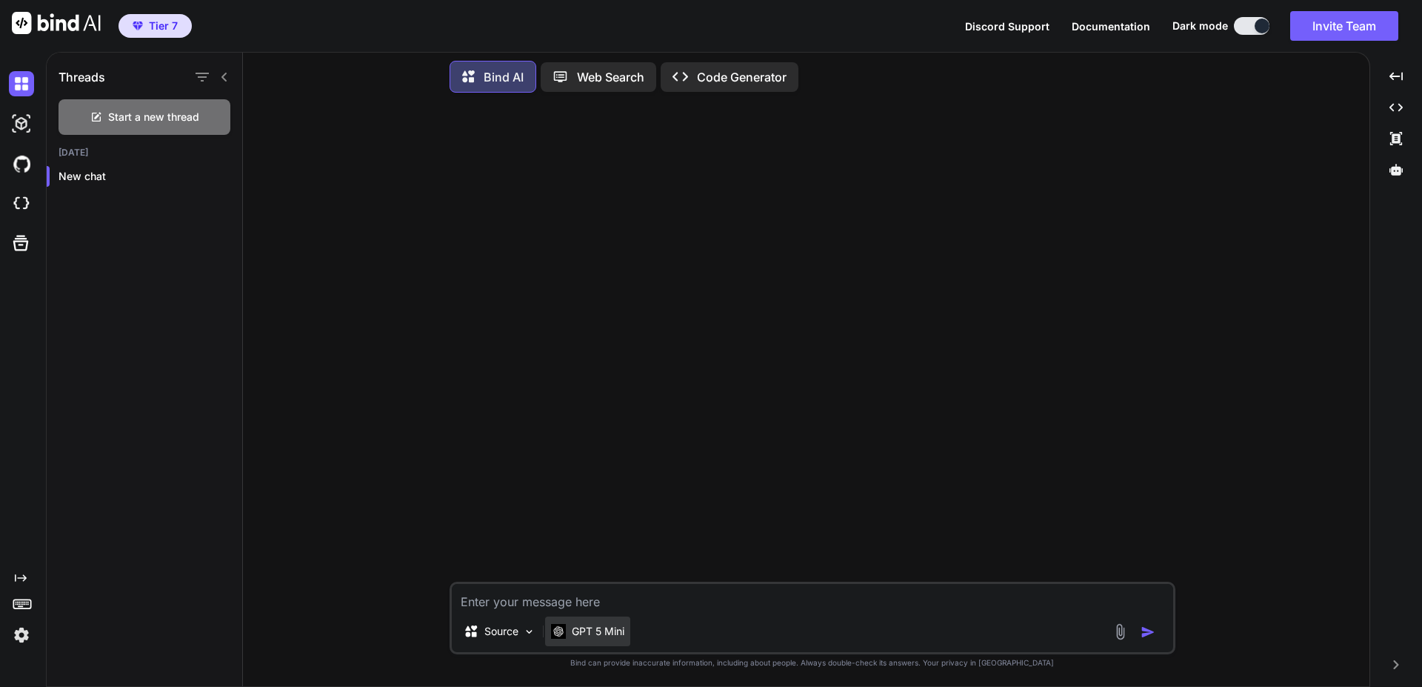
click at [599, 630] on p "GPT 5 Mini" at bounding box center [598, 631] width 53 height 15
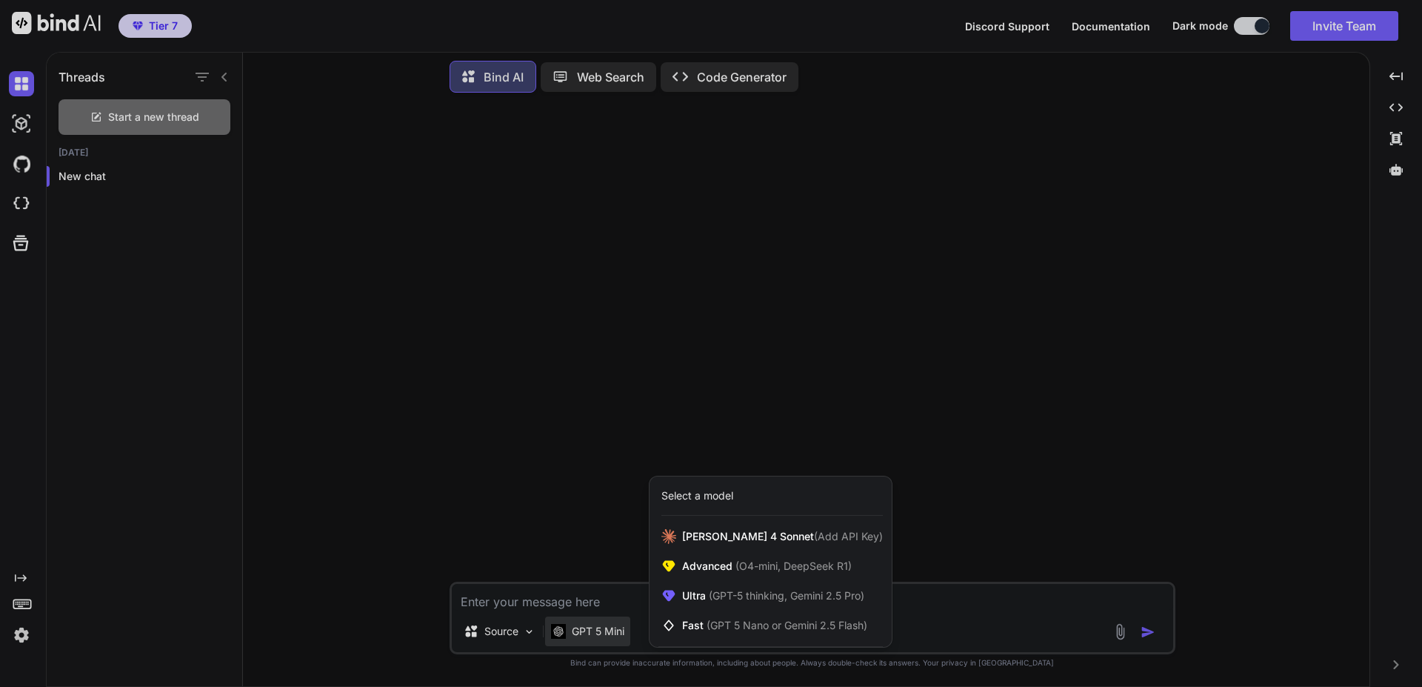
click at [534, 591] on div at bounding box center [711, 343] width 1422 height 687
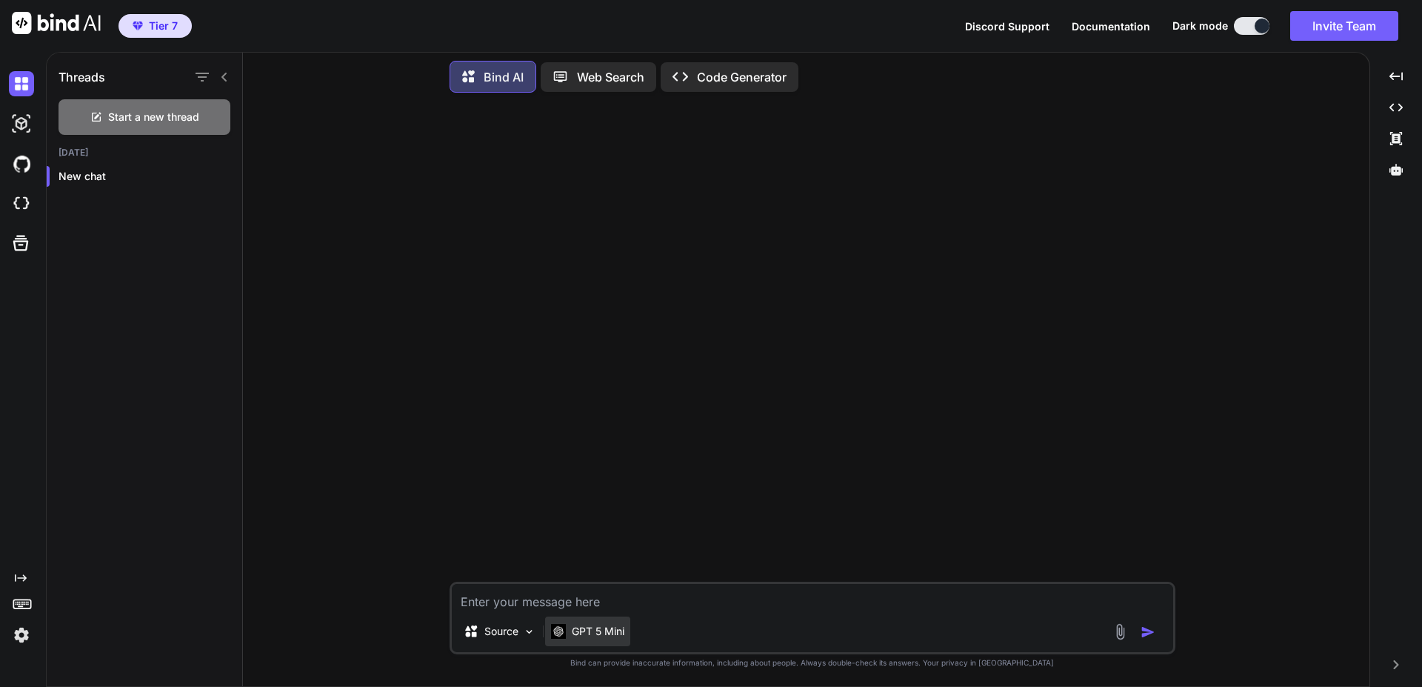
click at [599, 625] on p "GPT 5 Mini" at bounding box center [598, 631] width 53 height 15
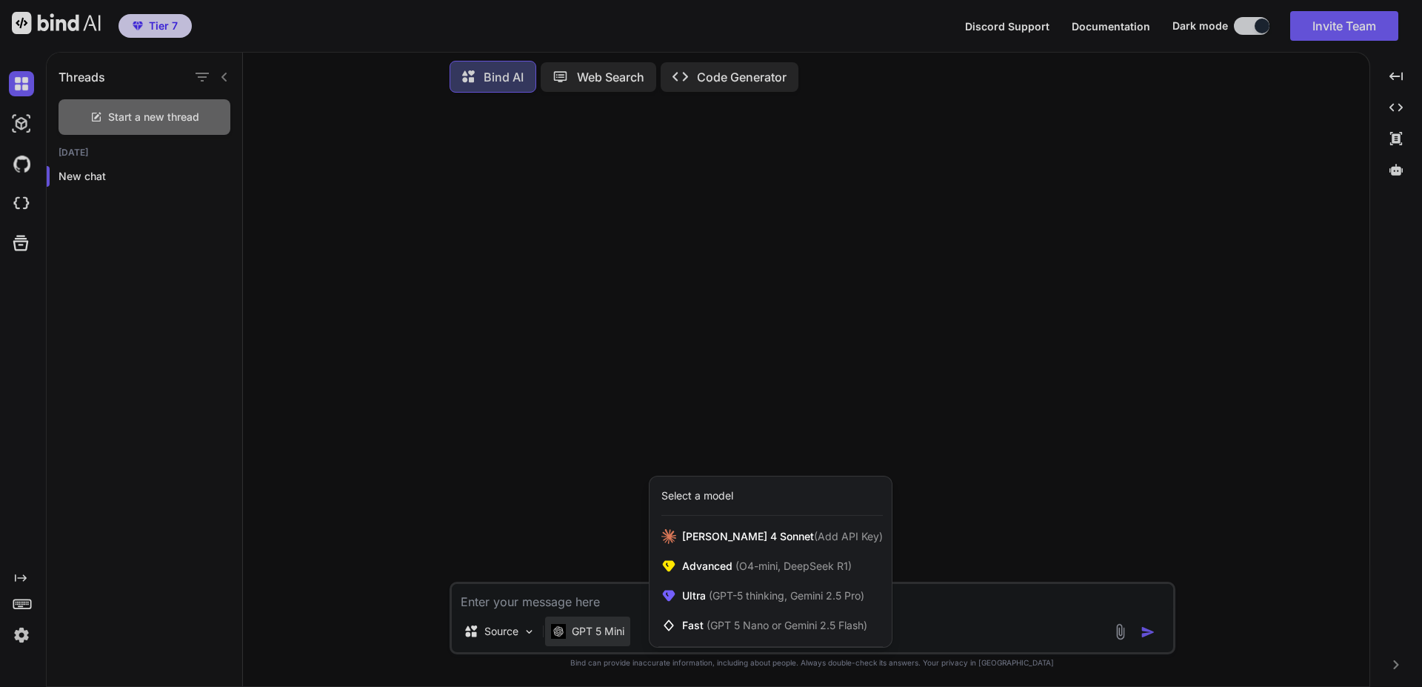
click at [595, 605] on div at bounding box center [711, 343] width 1422 height 687
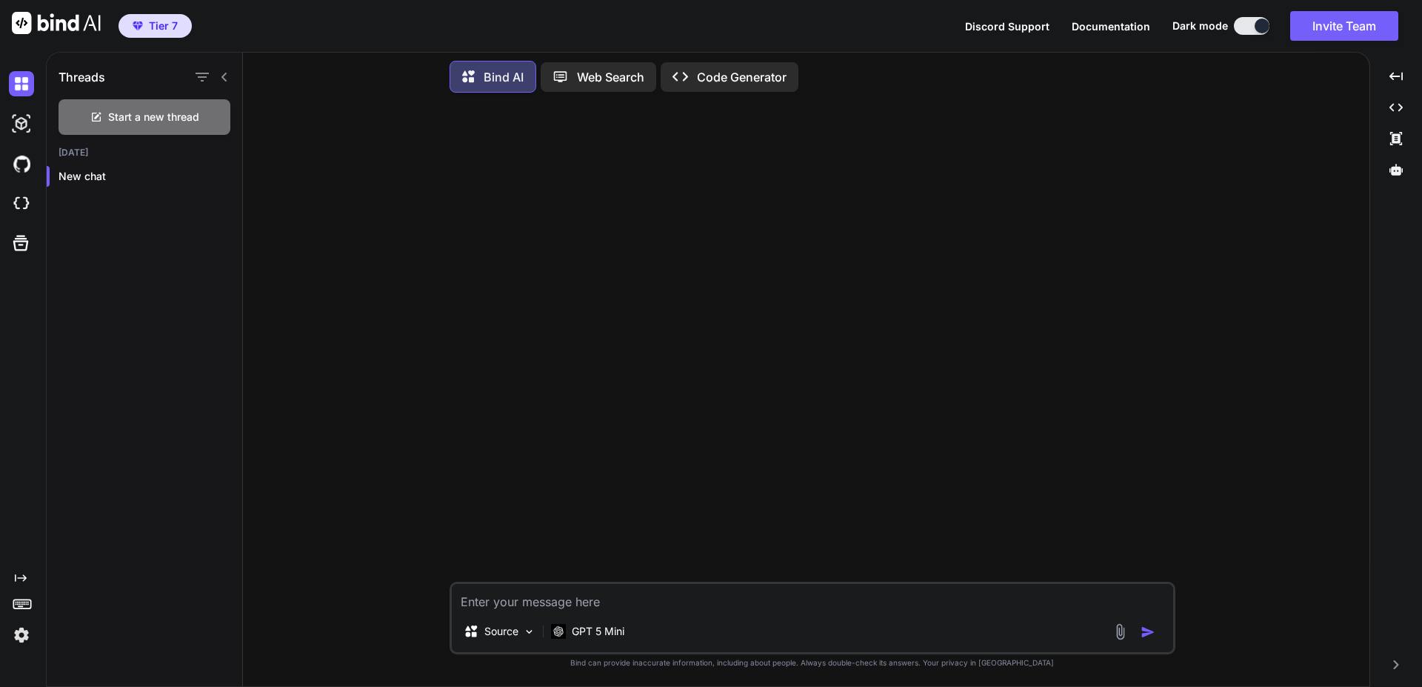
click at [596, 603] on textarea at bounding box center [813, 597] width 722 height 27
type textarea "Hey"
click at [1150, 633] on img "button" at bounding box center [1148, 632] width 15 height 15
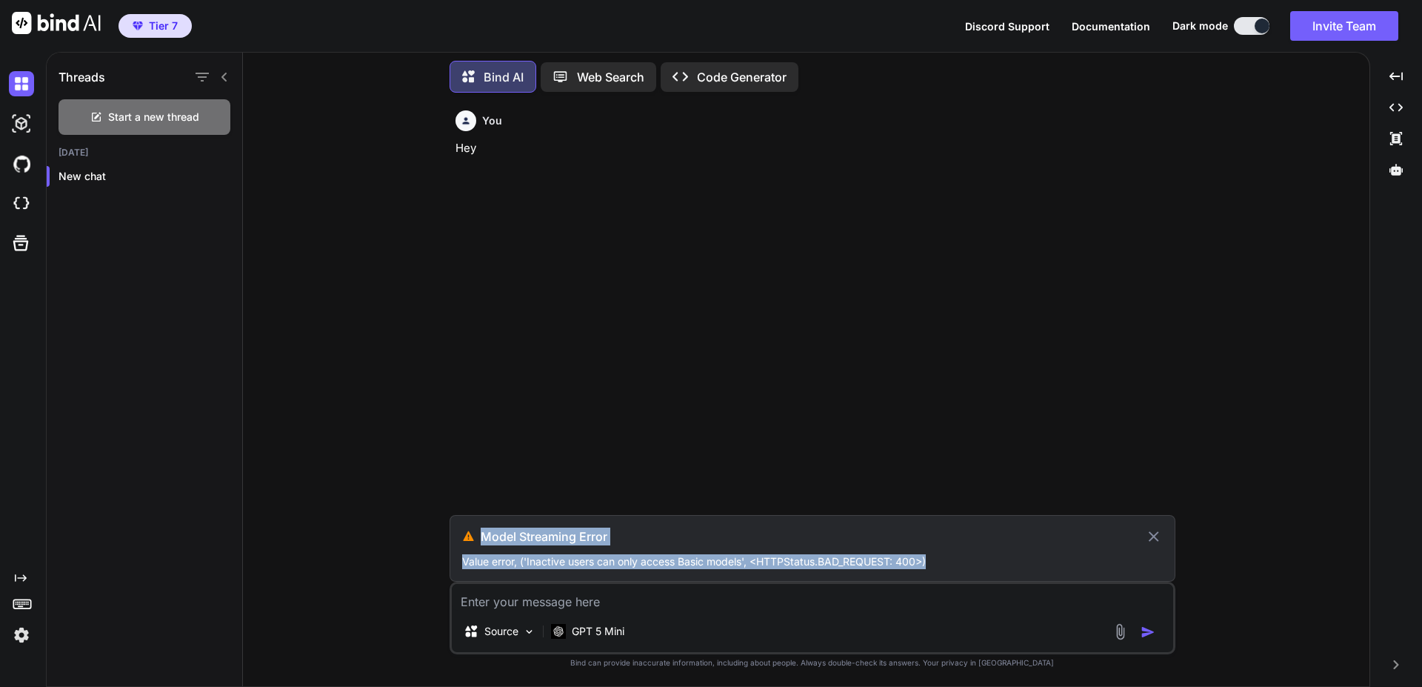
drag, startPoint x: 947, startPoint y: 564, endPoint x: 459, endPoint y: 535, distance: 489.1
click at [459, 535] on div "Model Streaming Error Value error, ('Inactive users can only access Basic model…" at bounding box center [813, 548] width 726 height 67
copy div "Model Streaming Error Value error, ('Inactive users can only access Basic model…"
